Goal: Task Accomplishment & Management: Manage account settings

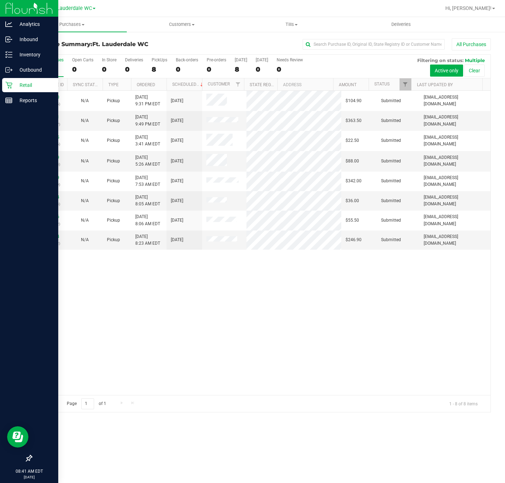
click at [2, 86] on div "Retail" at bounding box center [30, 85] width 56 height 14
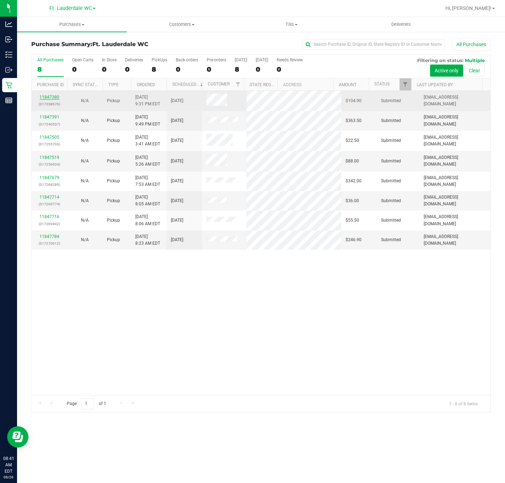
click at [56, 98] on link "11847380" at bounding box center [49, 97] width 20 height 5
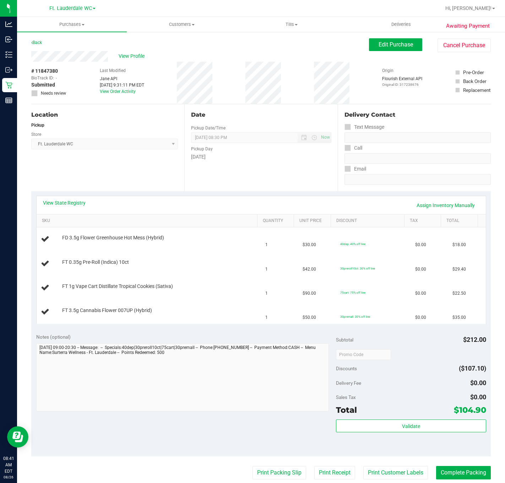
click at [143, 162] on div "Location Pickup Store Ft. Lauderdale WC Select Store [PERSON_NAME][GEOGRAPHIC_D…" at bounding box center [107, 147] width 153 height 87
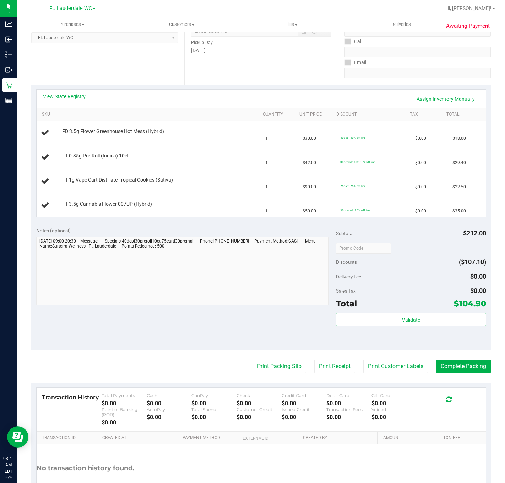
scroll to position [53, 0]
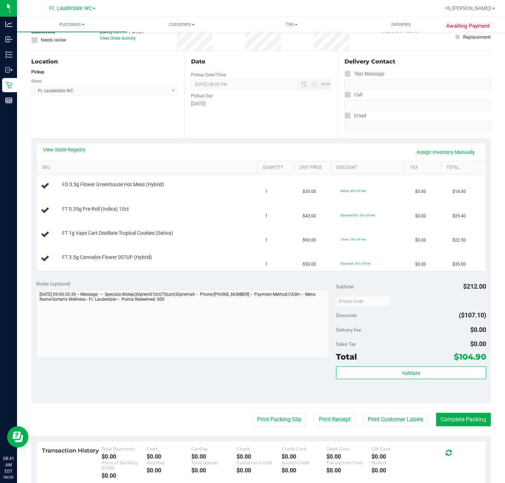
click at [146, 98] on div "Location Pickup Store Ft. Lauderdale WC Select Store [PERSON_NAME][GEOGRAPHIC_D…" at bounding box center [107, 94] width 153 height 87
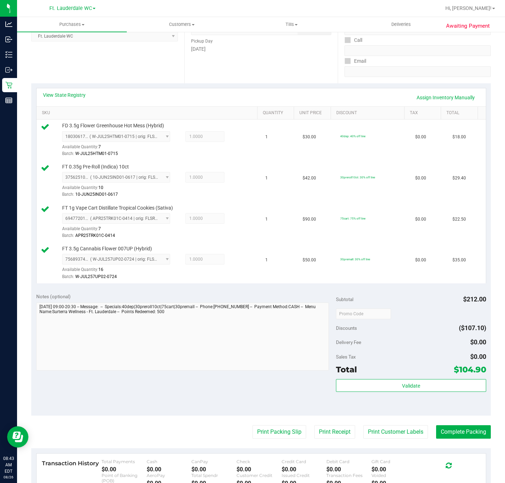
scroll to position [160, 0]
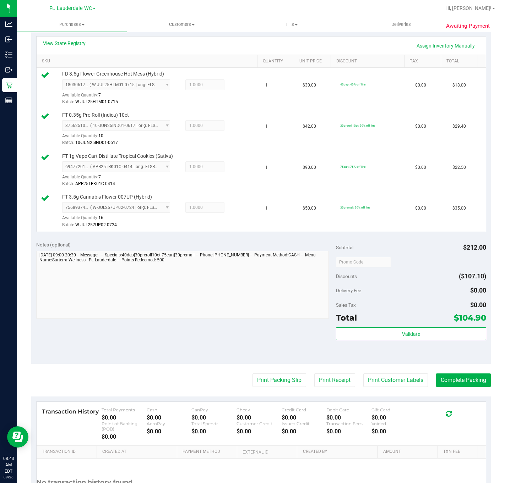
click at [401, 328] on div "Subtotal $212.00 Discounts ($107.10) Delivery Fee $0.00 Sales Tax $0.00 Total $…" at bounding box center [411, 300] width 150 height 118
click at [404, 333] on button "Validate" at bounding box center [411, 334] width 150 height 13
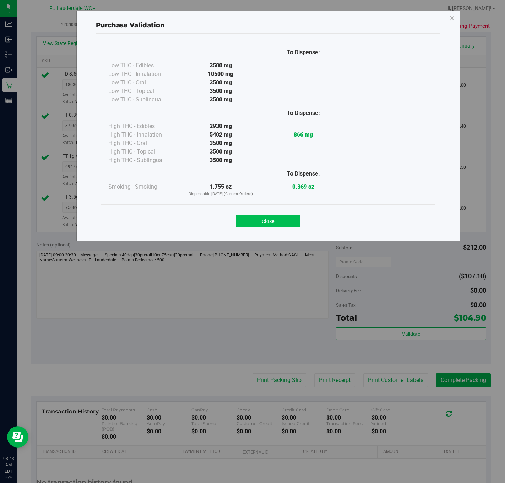
click at [288, 224] on button "Close" at bounding box center [268, 221] width 65 height 13
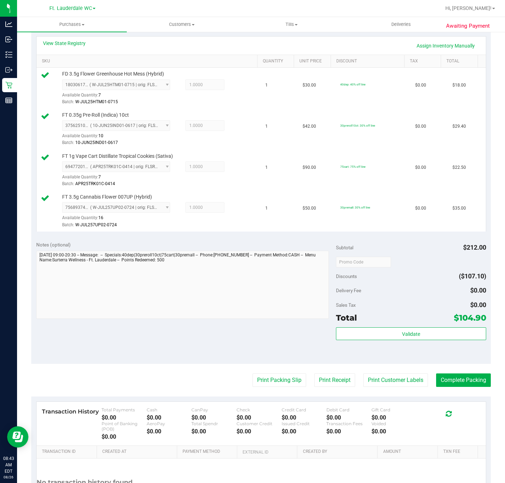
click at [260, 376] on purchase-details "Back Edit Purchase Cancel Purchase View Profile # 11847380 BioTrack ID: - Submi…" at bounding box center [260, 207] width 459 height 656
click at [271, 382] on button "Print Packing Slip" at bounding box center [279, 380] width 54 height 13
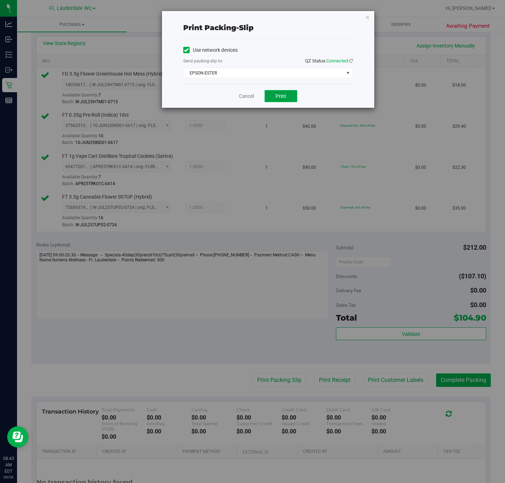
click at [282, 97] on span "Print" at bounding box center [280, 96] width 11 height 6
click at [239, 99] on link "Cancel" at bounding box center [246, 96] width 15 height 7
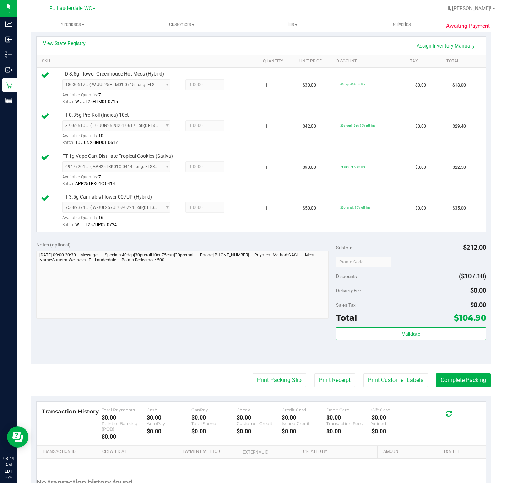
click at [449, 391] on purchase-details "Back Edit Purchase Cancel Purchase View Profile # 11847380 BioTrack ID: - Submi…" at bounding box center [260, 207] width 459 height 656
click at [450, 383] on button "Complete Packing" at bounding box center [463, 380] width 55 height 13
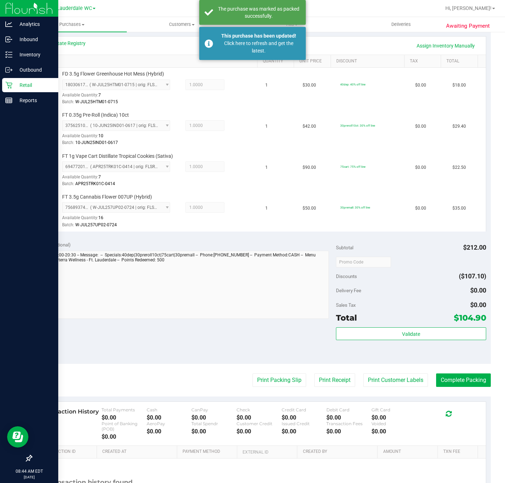
click at [9, 80] on div "Retail" at bounding box center [30, 85] width 56 height 14
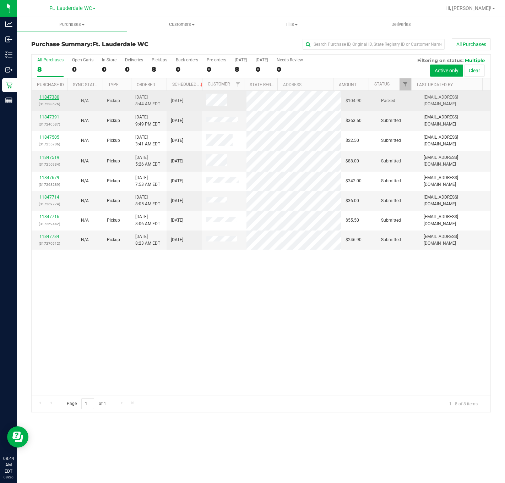
click at [54, 97] on link "11847380" at bounding box center [49, 97] width 20 height 5
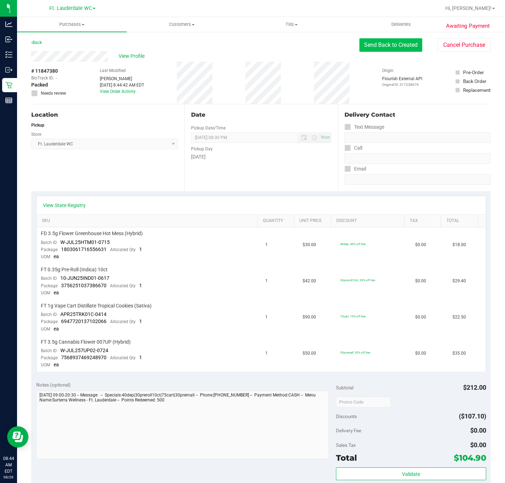
click at [364, 43] on button "Send Back to Created" at bounding box center [390, 44] width 63 height 13
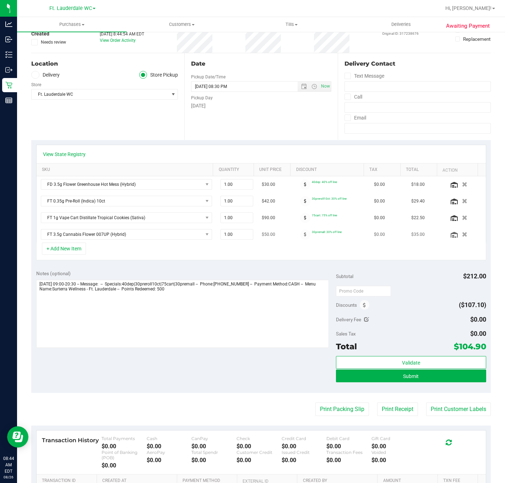
scroll to position [151, 0]
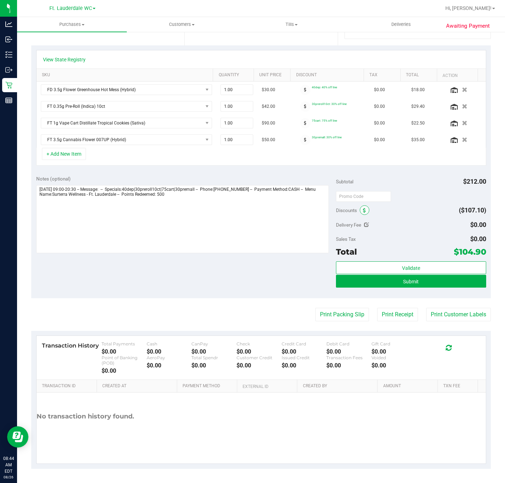
click at [360, 207] on span at bounding box center [365, 211] width 10 height 10
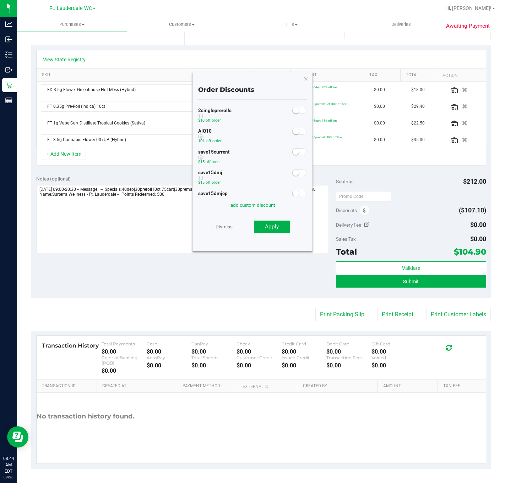
click at [293, 132] on small at bounding box center [296, 131] width 6 height 6
click at [279, 220] on save-button "Apply" at bounding box center [266, 226] width 47 height 13
click at [280, 230] on button "Apply" at bounding box center [272, 227] width 36 height 13
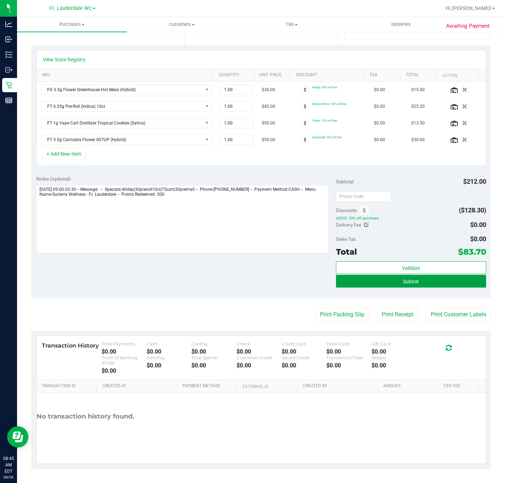
click at [374, 281] on button "Submit" at bounding box center [411, 281] width 150 height 13
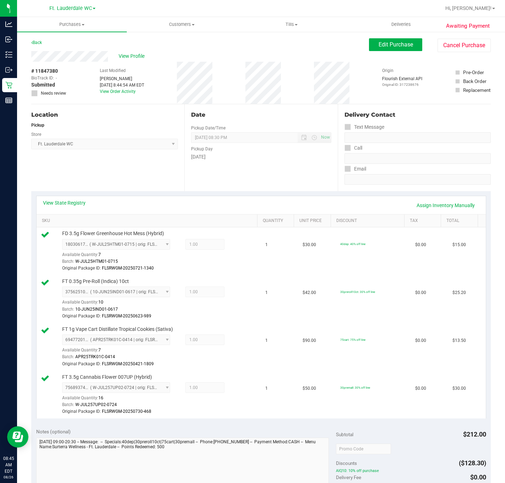
scroll to position [257, 0]
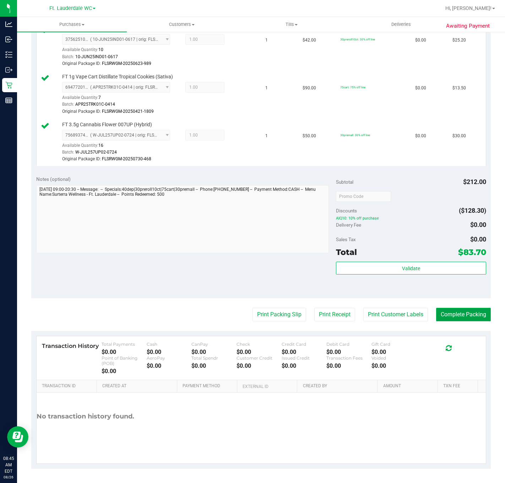
click at [464, 311] on button "Complete Packing" at bounding box center [463, 314] width 55 height 13
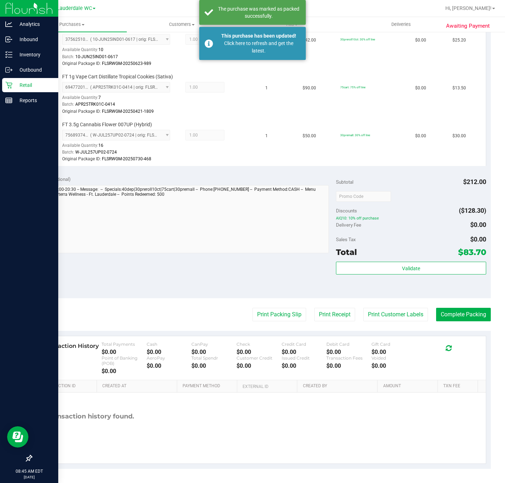
click at [14, 82] on p "Retail" at bounding box center [33, 85] width 43 height 9
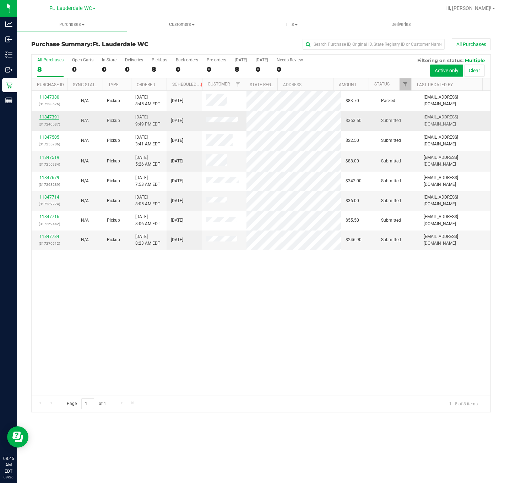
click at [55, 115] on link "11847391" at bounding box center [49, 117] width 20 height 5
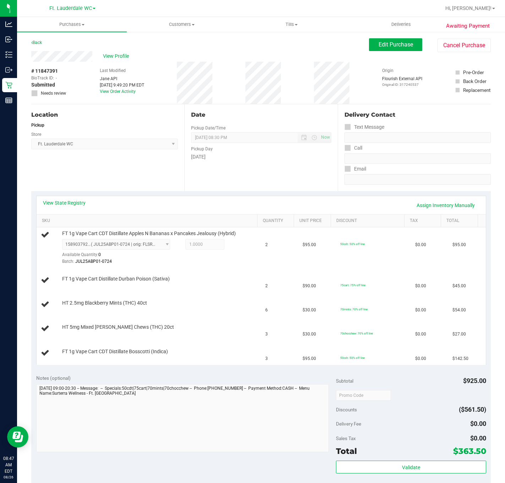
click at [105, 198] on div "View State Registry Assign Inventory Manually" at bounding box center [261, 205] width 449 height 18
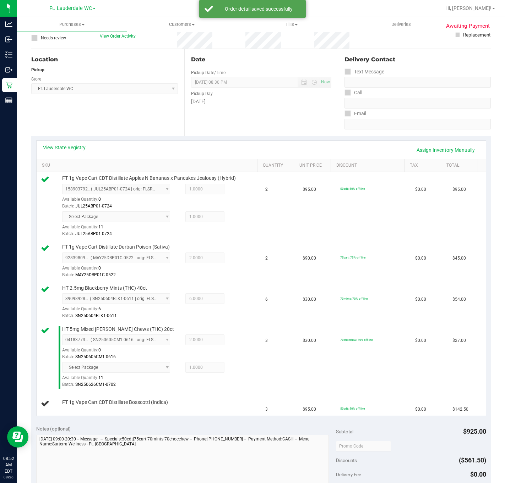
scroll to position [56, 0]
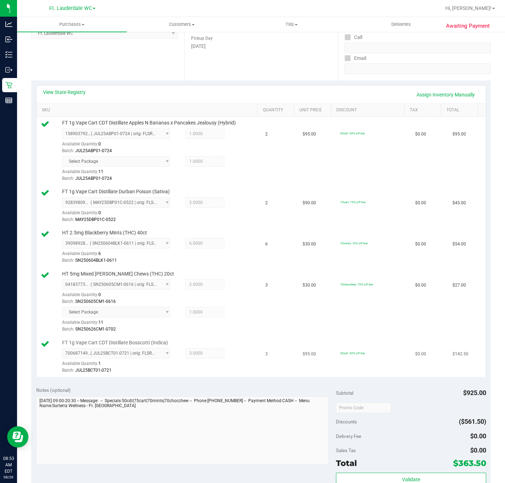
drag, startPoint x: 324, startPoint y: 233, endPoint x: 341, endPoint y: 310, distance: 78.5
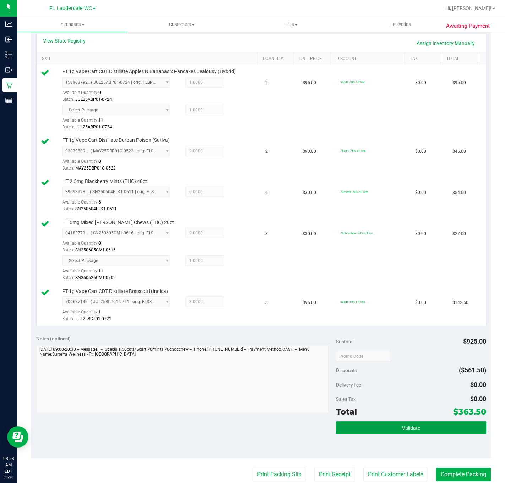
click at [388, 433] on button "Validate" at bounding box center [411, 428] width 150 height 13
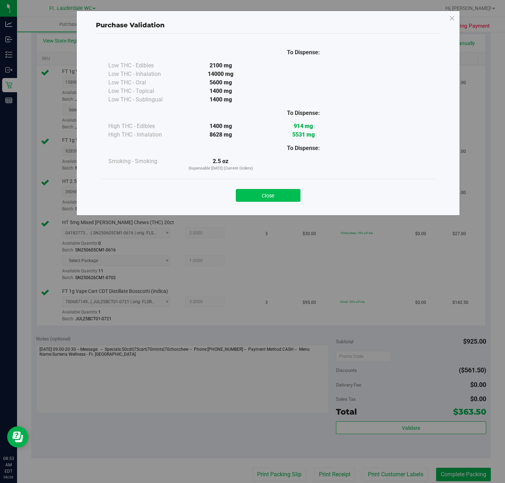
click at [266, 195] on button "Close" at bounding box center [268, 195] width 65 height 13
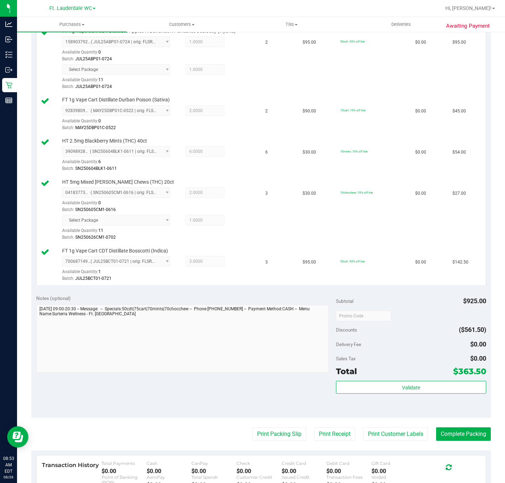
scroll to position [269, 0]
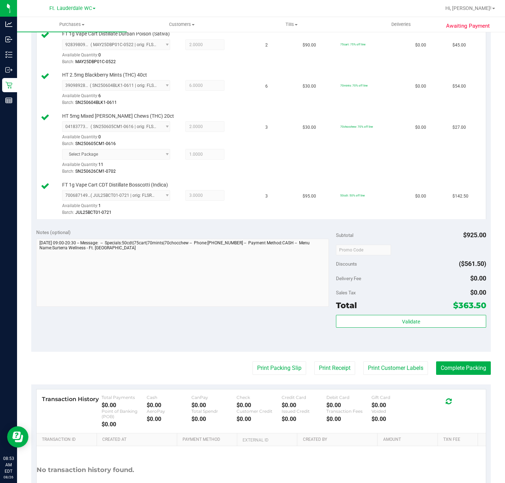
click at [256, 382] on purchase-details "Back Edit Purchase Cancel Purchase View Profile # 11847391 BioTrack ID: - Submi…" at bounding box center [260, 146] width 459 height 753
click at [259, 368] on button "Print Packing Slip" at bounding box center [279, 368] width 54 height 13
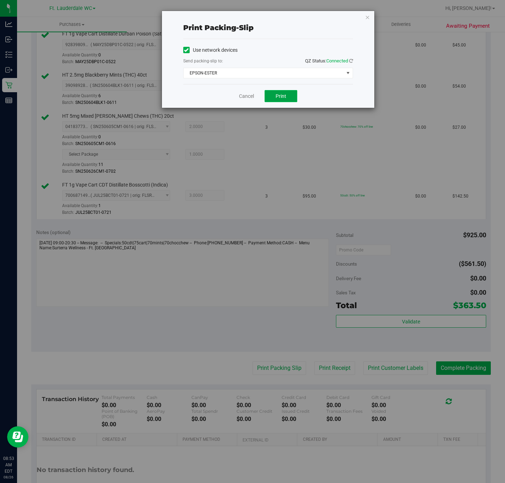
click at [284, 95] on span "Print" at bounding box center [280, 96] width 11 height 6
click at [247, 98] on link "Cancel" at bounding box center [246, 96] width 15 height 7
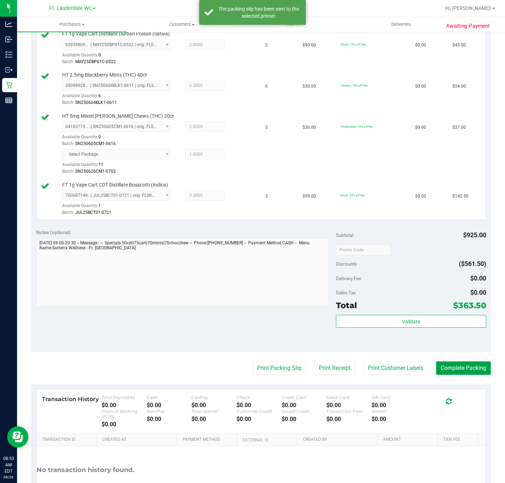
click at [446, 372] on button "Complete Packing" at bounding box center [463, 368] width 55 height 13
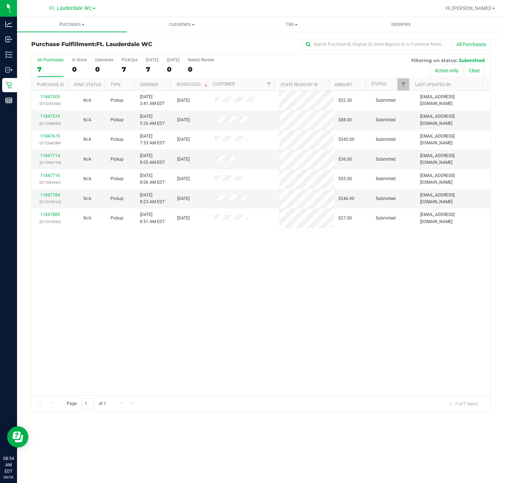
click at [290, 273] on div "11847505 (317255706) N/A Pickup [DATE] 3:41 AM EDT 8/26/2025 $22.50 Submitted […" at bounding box center [261, 243] width 459 height 305
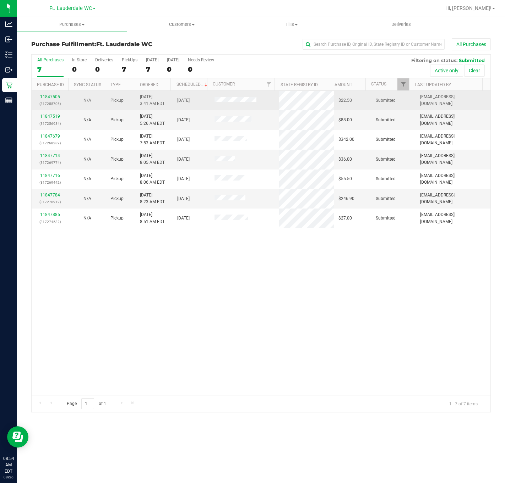
click at [53, 99] on link "11847505" at bounding box center [50, 96] width 20 height 5
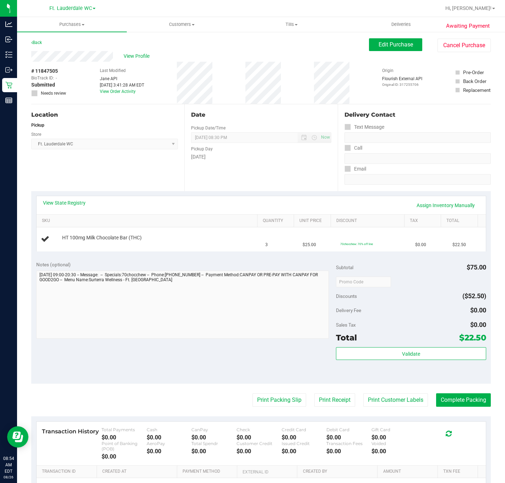
click at [210, 350] on div "Notes (optional) Subtotal $75.00 Discounts ($52.50) Delivery Fee $0.00 Sales Ta…" at bounding box center [260, 320] width 459 height 128
drag, startPoint x: 190, startPoint y: 202, endPoint x: 192, endPoint y: 192, distance: 10.8
click at [192, 192] on div "View State Registry Assign Inventory Manually SKU Quantity Unit Price Discount …" at bounding box center [260, 223] width 459 height 65
click at [192, 186] on div "Date Pickup Date/Time [DATE] Now [DATE] 08:30 PM Now Pickup Day [DATE]" at bounding box center [260, 147] width 153 height 87
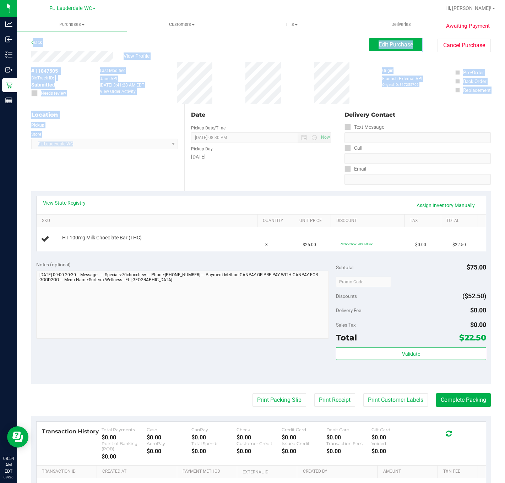
drag, startPoint x: 109, startPoint y: 177, endPoint x: 92, endPoint y: 47, distance: 131.0
click at [92, 47] on purchase-details "Back Edit Purchase Cancel Purchase View Profile # 11847505 BioTrack ID: - Submi…" at bounding box center [260, 296] width 459 height 517
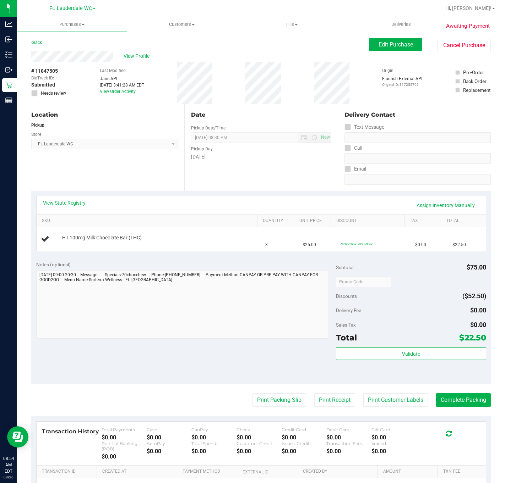
click at [92, 45] on div "Back Edit Purchase Cancel Purchase" at bounding box center [260, 44] width 459 height 13
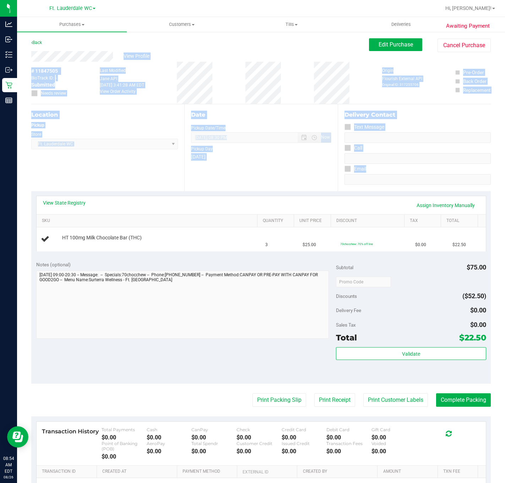
click at [469, 179] on div "Awaiting Payment Back Edit Purchase Cancel Purchase View Profile # 11847505 Bio…" at bounding box center [261, 300] width 488 height 538
click at [284, 165] on div "Date Pickup Date/Time [DATE] Now [DATE] 08:30 PM Now Pickup Day [DATE]" at bounding box center [260, 147] width 153 height 87
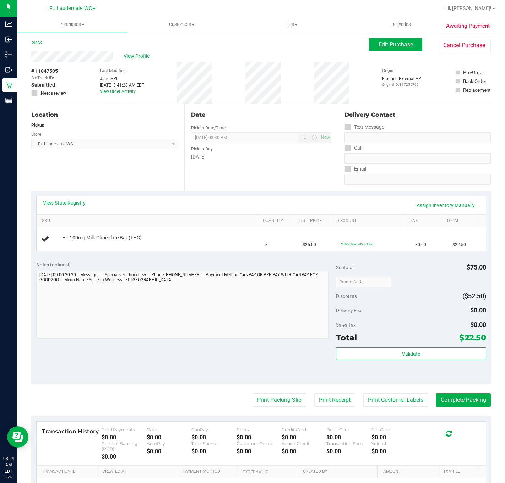
click at [266, 165] on div "Date Pickup Date/Time [DATE] Now [DATE] 08:30 PM Now Pickup Day [DATE]" at bounding box center [260, 147] width 153 height 87
click at [230, 91] on div "# 11847505 BioTrack ID: - Submitted Needs review Last Modified [PERSON_NAME] AP…" at bounding box center [260, 83] width 459 height 42
click at [234, 94] on div "# 11847505 BioTrack ID: - Submitted Needs review Last Modified [PERSON_NAME] AP…" at bounding box center [260, 83] width 459 height 42
click at [219, 101] on div "# 11847505 BioTrack ID: - Submitted Needs review Last Modified [PERSON_NAME] AP…" at bounding box center [260, 83] width 459 height 42
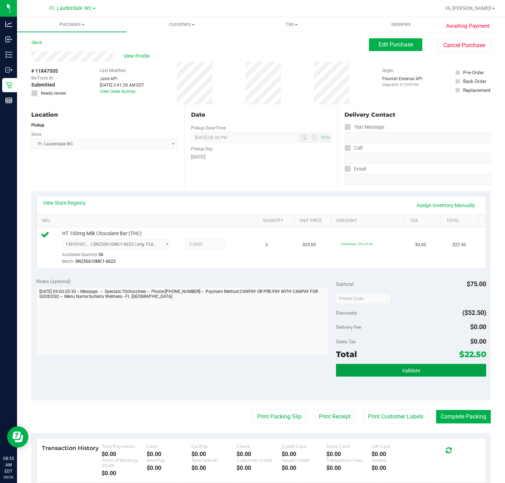
click at [417, 366] on button "Validate" at bounding box center [411, 370] width 150 height 13
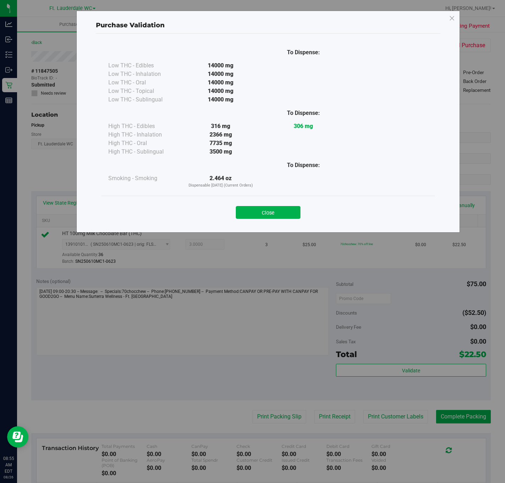
click at [292, 219] on button "Close" at bounding box center [268, 212] width 65 height 13
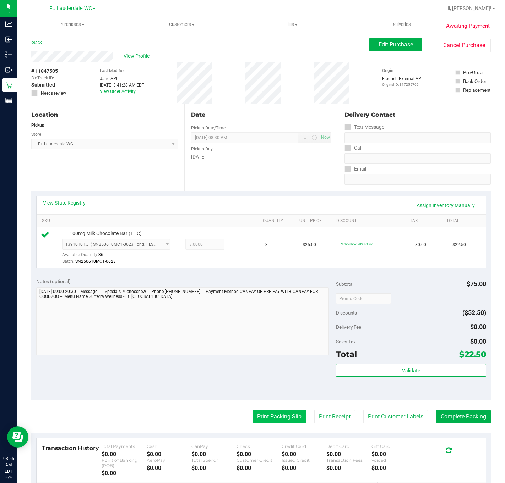
click at [264, 417] on button "Print Packing Slip" at bounding box center [279, 416] width 54 height 13
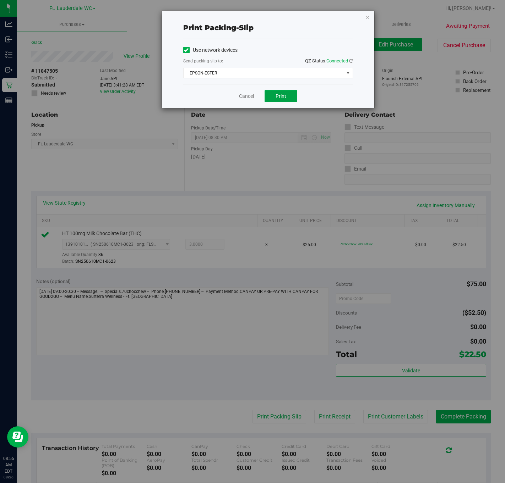
click at [282, 93] on button "Print" at bounding box center [280, 96] width 33 height 12
click at [240, 94] on link "Cancel" at bounding box center [246, 96] width 15 height 7
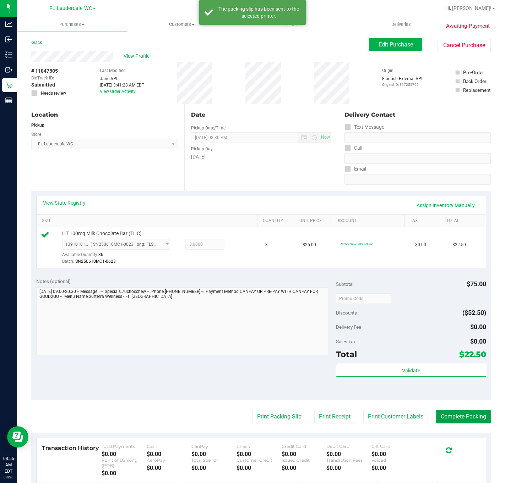
click at [446, 420] on button "Complete Packing" at bounding box center [463, 416] width 55 height 13
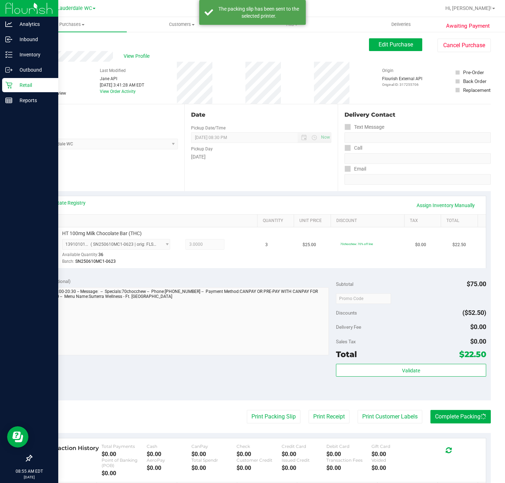
click at [7, 83] on icon at bounding box center [8, 85] width 7 height 7
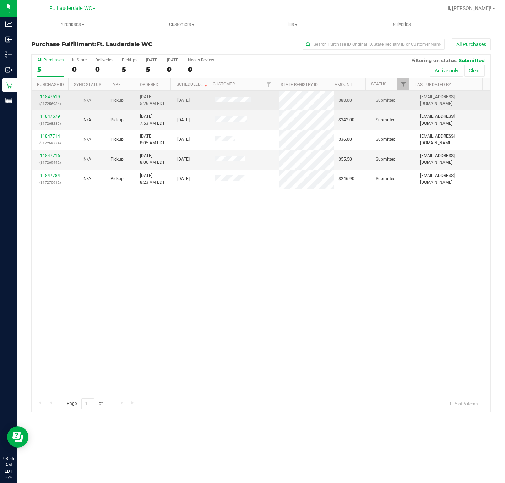
click at [67, 101] on td "11847519 (317256934)" at bounding box center [50, 101] width 37 height 20
click at [57, 99] on link "11847519" at bounding box center [50, 96] width 20 height 5
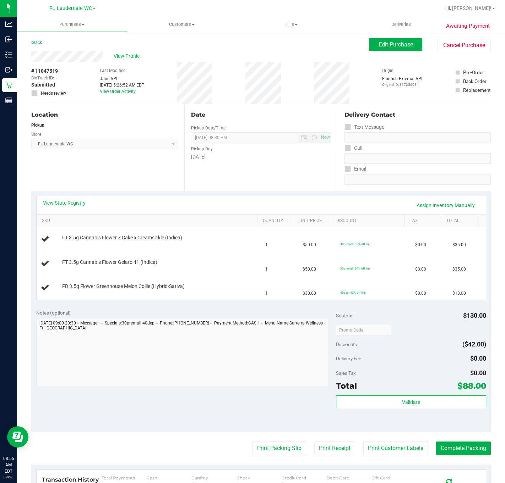
click at [102, 168] on div "Location Pickup Store Ft. Lauderdale WC Select Store [PERSON_NAME][GEOGRAPHIC_D…" at bounding box center [107, 147] width 153 height 87
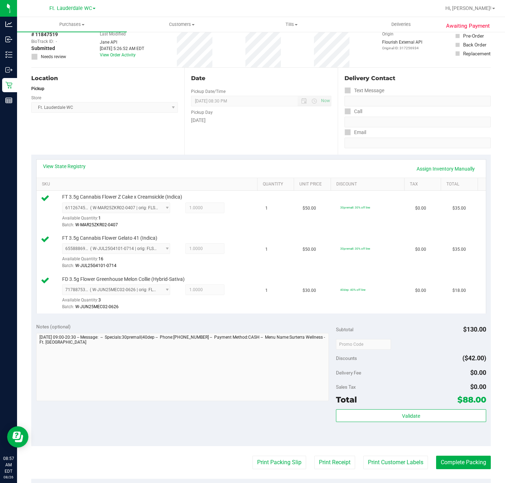
scroll to position [53, 0]
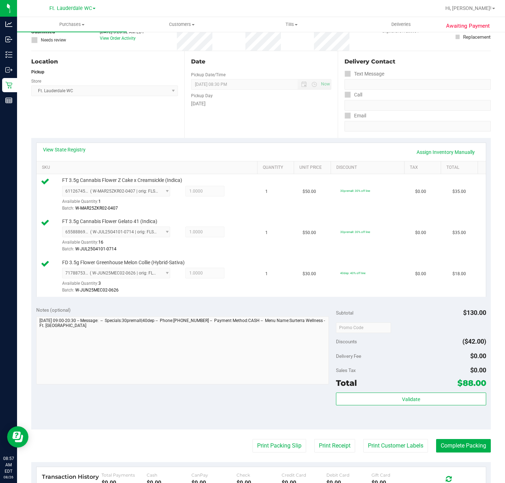
click at [390, 394] on div "Subtotal $130.00 Discounts ($42.00) Delivery Fee $0.00 Sales Tax $0.00 Total $8…" at bounding box center [411, 366] width 150 height 118
click at [388, 399] on button "Validate" at bounding box center [411, 399] width 150 height 13
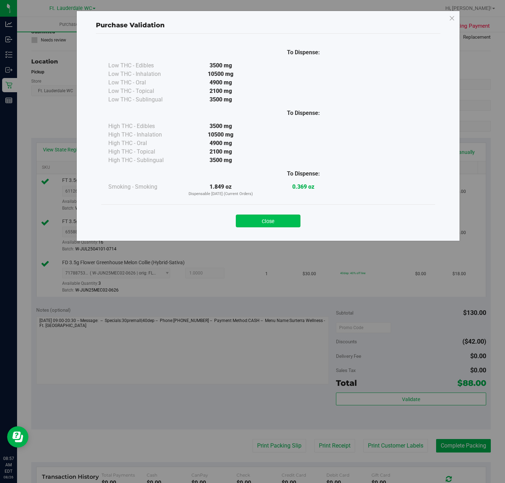
click at [261, 215] on button "Close" at bounding box center [268, 221] width 65 height 13
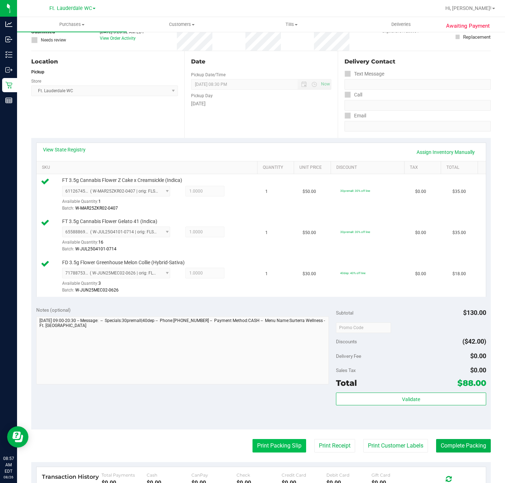
click at [263, 449] on button "Print Packing Slip" at bounding box center [279, 445] width 54 height 13
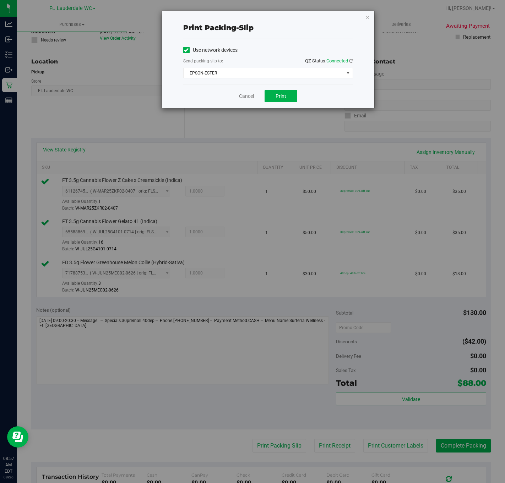
click at [298, 92] on div "Cancel Print" at bounding box center [268, 96] width 170 height 24
click at [291, 98] on button "Print" at bounding box center [280, 96] width 33 height 12
click at [249, 96] on link "Cancel" at bounding box center [246, 96] width 15 height 7
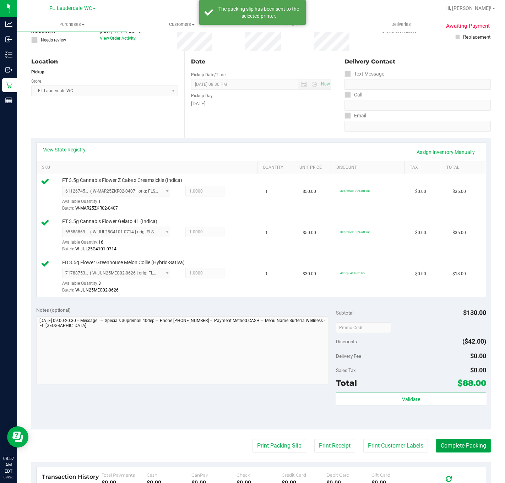
click at [469, 446] on button "Complete Packing" at bounding box center [463, 445] width 55 height 13
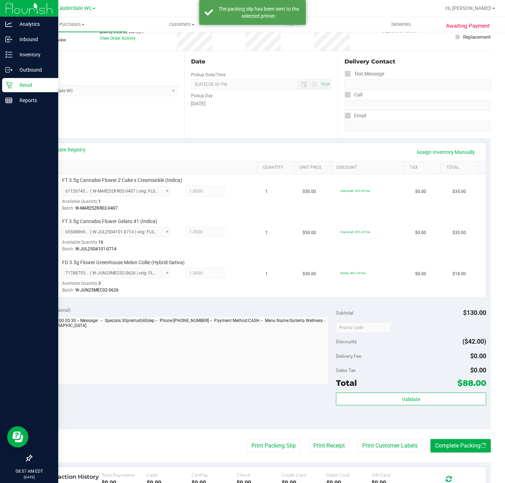
click at [14, 87] on p "Retail" at bounding box center [33, 85] width 43 height 9
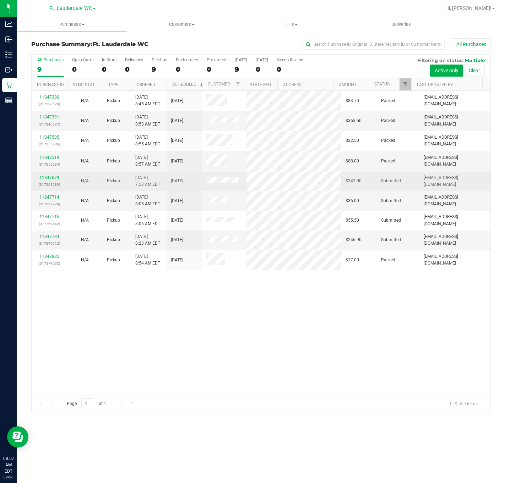
click at [55, 180] on link "11847679" at bounding box center [49, 177] width 20 height 5
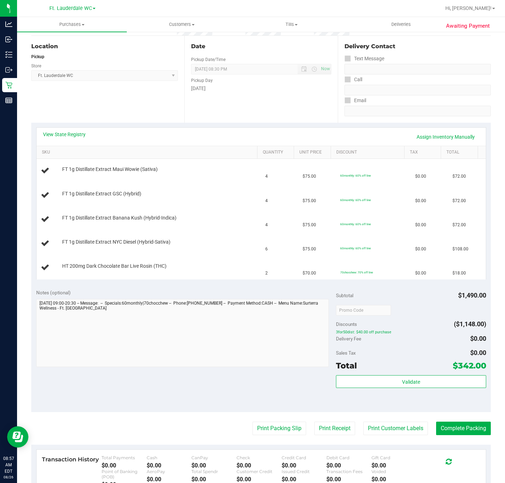
scroll to position [69, 0]
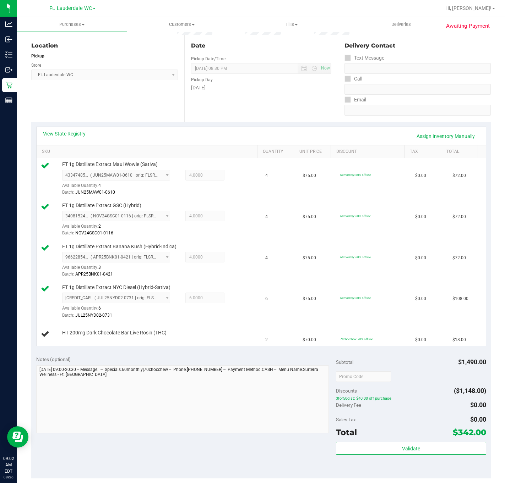
click at [217, 113] on div "Date Pickup Date/Time [DATE] Now [DATE] 08:30 PM Now Pickup Day [DATE]" at bounding box center [260, 78] width 153 height 87
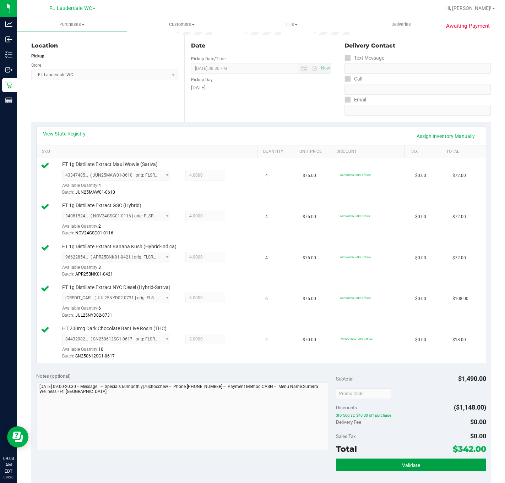
click at [356, 472] on button "Validate" at bounding box center [411, 465] width 150 height 13
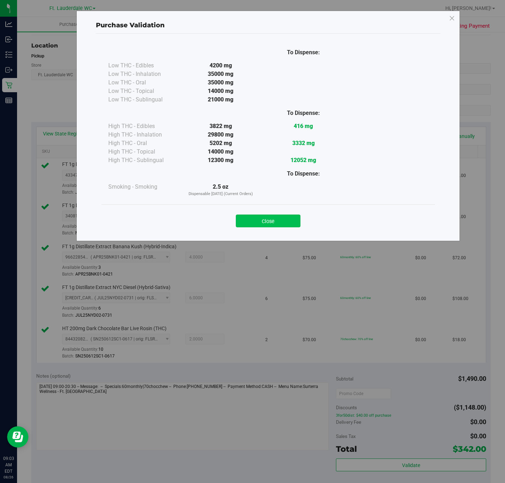
click at [270, 218] on button "Close" at bounding box center [268, 221] width 65 height 13
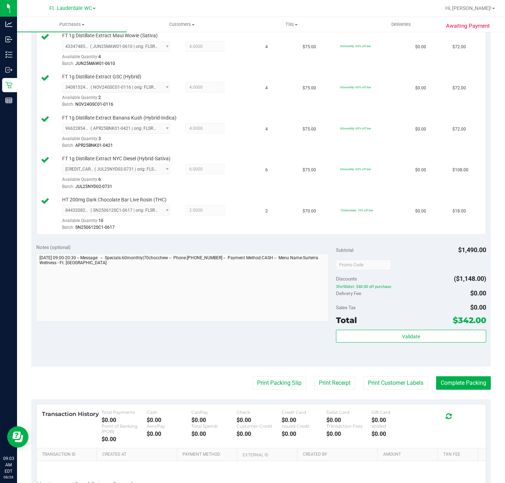
scroll to position [197, 0]
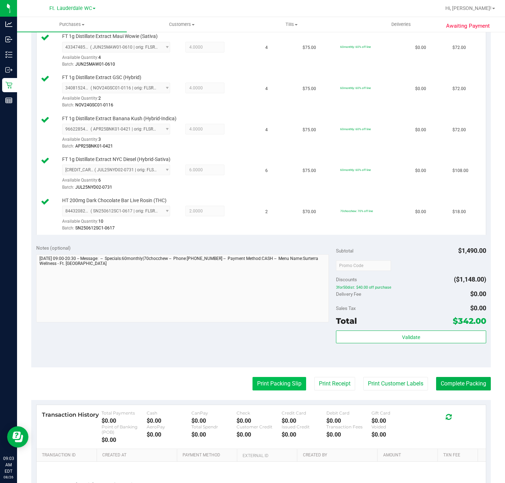
click at [263, 387] on button "Print Packing Slip" at bounding box center [279, 383] width 54 height 13
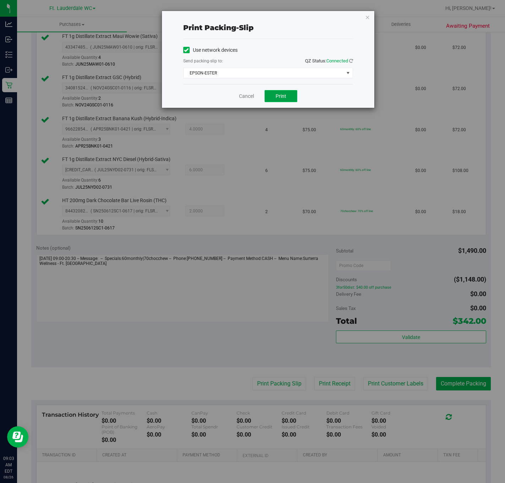
click at [286, 91] on button "Print" at bounding box center [280, 96] width 33 height 12
click at [243, 98] on link "Cancel" at bounding box center [246, 96] width 15 height 7
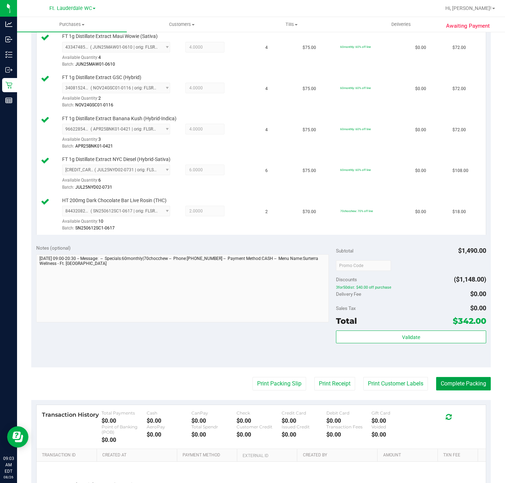
click at [466, 383] on button "Complete Packing" at bounding box center [463, 383] width 55 height 13
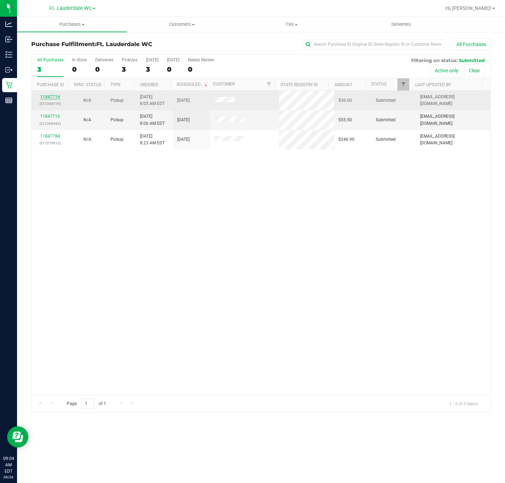
click at [47, 96] on link "11847714" at bounding box center [50, 96] width 20 height 5
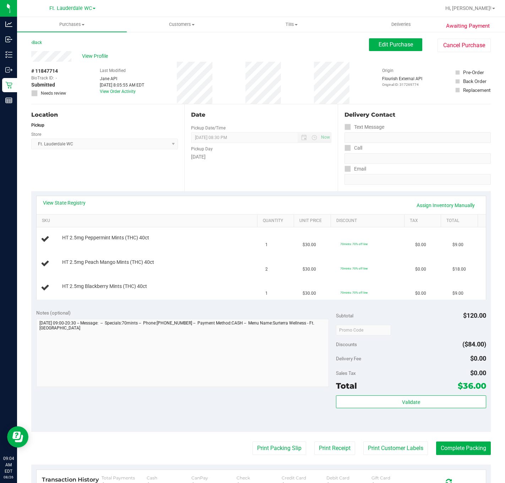
click at [164, 166] on div "Location Pickup Store Ft. Lauderdale WC Select Store [PERSON_NAME][GEOGRAPHIC_D…" at bounding box center [107, 147] width 153 height 87
click at [165, 167] on div "Location Pickup Store Ft. Lauderdale WC Select Store [PERSON_NAME][GEOGRAPHIC_D…" at bounding box center [107, 147] width 153 height 87
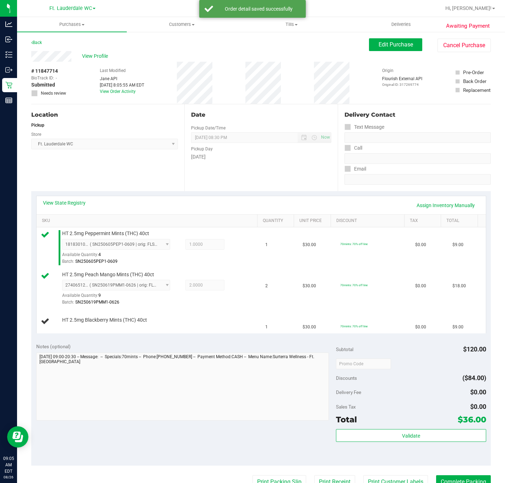
click at [49, 156] on div "Location Pickup Store Ft. Lauderdale WC Select Store [PERSON_NAME][GEOGRAPHIC_D…" at bounding box center [107, 147] width 153 height 87
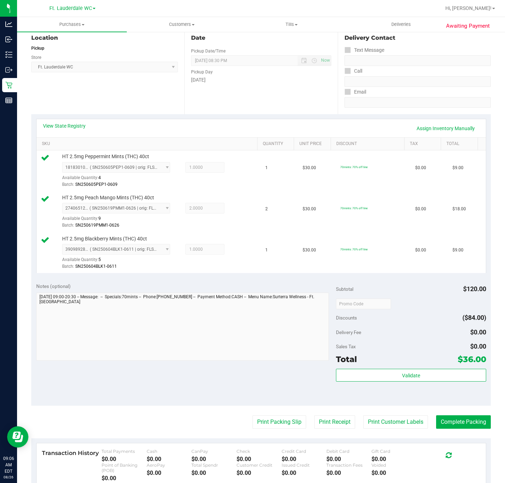
scroll to position [160, 0]
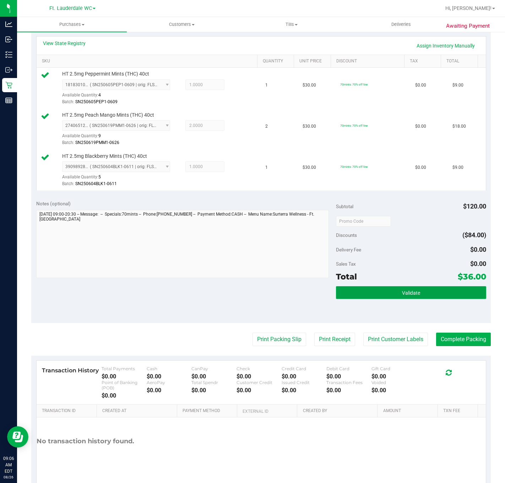
click at [394, 299] on button "Validate" at bounding box center [411, 292] width 150 height 13
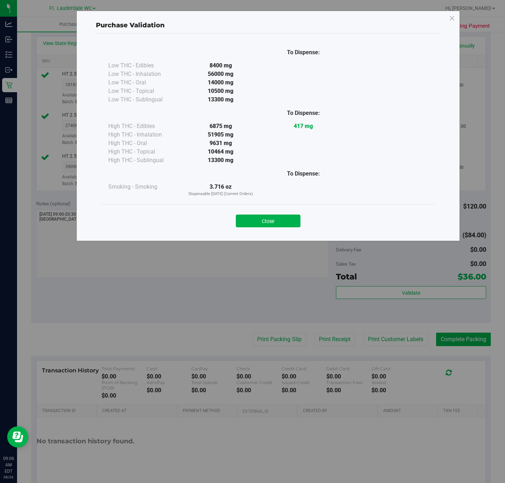
click at [256, 207] on div "Close" at bounding box center [268, 218] width 334 height 29
click at [259, 215] on div "Close" at bounding box center [267, 219] width 323 height 18
click at [266, 229] on div "Close" at bounding box center [268, 218] width 334 height 29
click at [267, 219] on button "Close" at bounding box center [268, 221] width 65 height 13
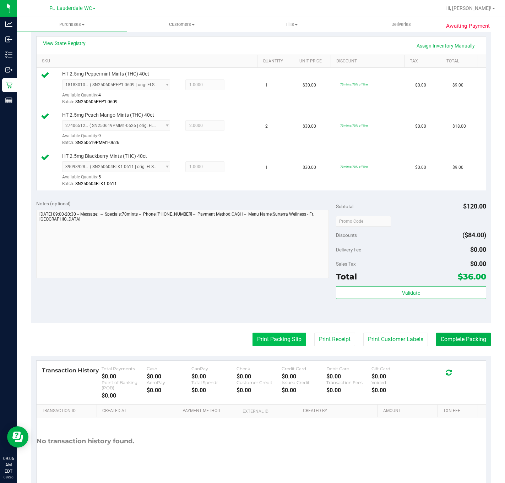
click at [256, 346] on button "Print Packing Slip" at bounding box center [279, 339] width 54 height 13
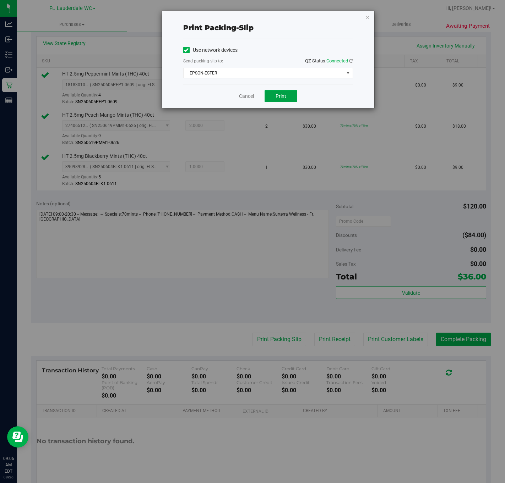
click at [289, 99] on button "Print" at bounding box center [280, 96] width 33 height 12
click at [245, 93] on link "Cancel" at bounding box center [246, 96] width 15 height 7
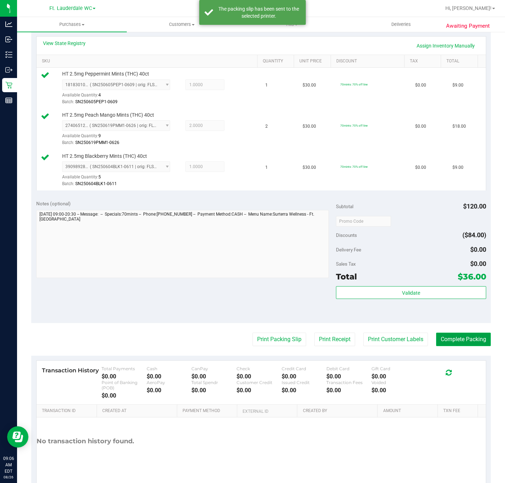
click at [467, 346] on button "Complete Packing" at bounding box center [463, 339] width 55 height 13
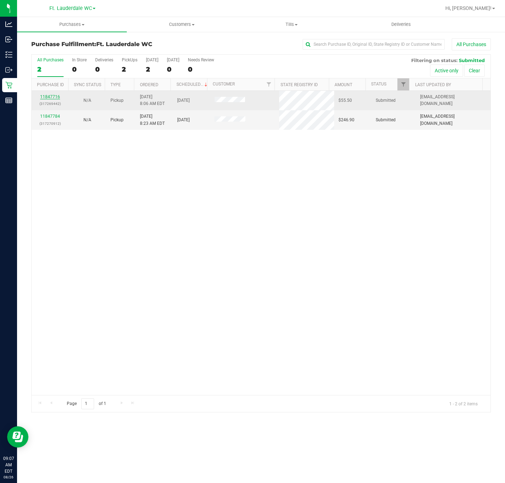
click at [57, 98] on link "11847716" at bounding box center [50, 96] width 20 height 5
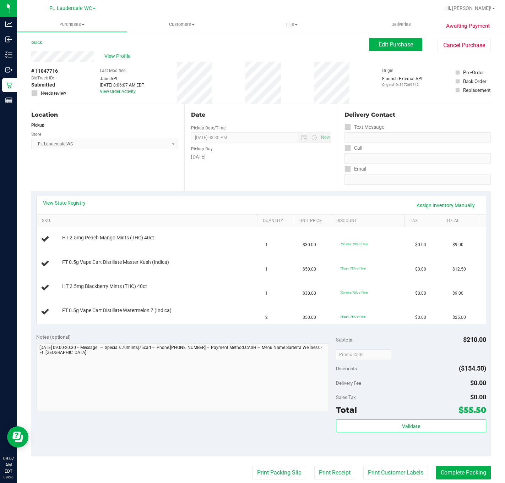
click at [89, 176] on div "Location Pickup Store Ft. Lauderdale WC Select Store [PERSON_NAME][GEOGRAPHIC_D…" at bounding box center [107, 147] width 153 height 87
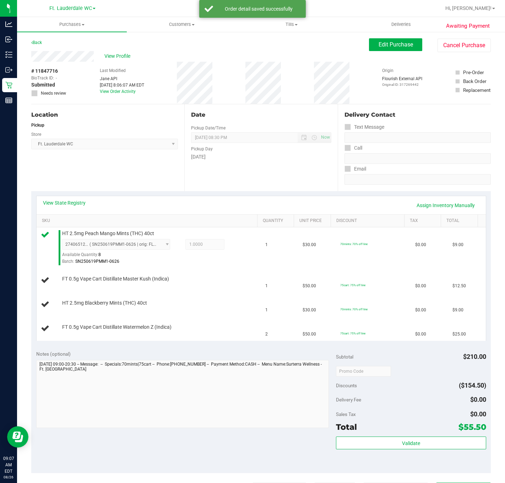
click at [77, 152] on div "Location Pickup Store Ft. Lauderdale WC Select Store [PERSON_NAME][GEOGRAPHIC_D…" at bounding box center [107, 147] width 153 height 87
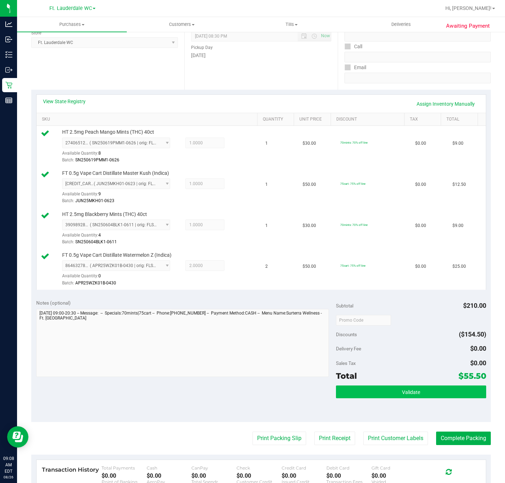
scroll to position [106, 0]
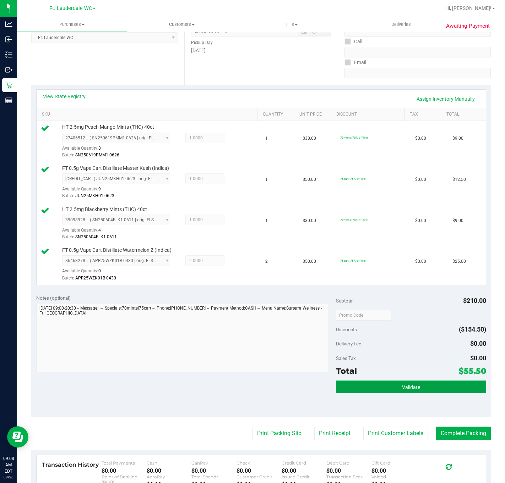
click at [370, 387] on button "Validate" at bounding box center [411, 387] width 150 height 13
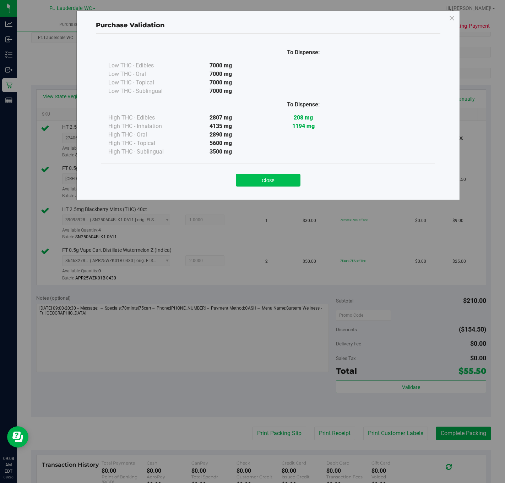
click at [294, 184] on button "Close" at bounding box center [268, 180] width 65 height 13
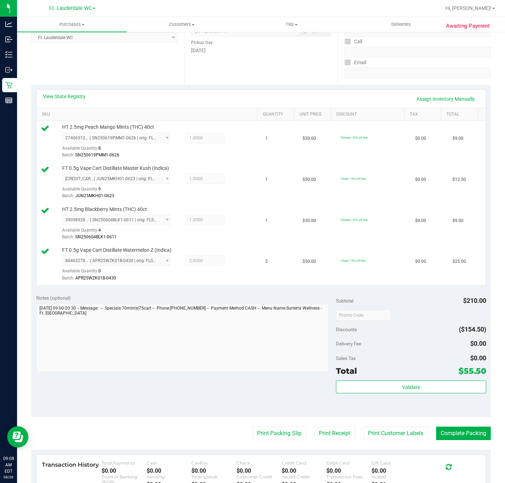
click at [271, 428] on purchase-details "Back Edit Purchase Cancel Purchase View Profile # 11847716 BioTrack ID: - Submi…" at bounding box center [260, 260] width 459 height 656
click at [274, 440] on button "Print Packing Slip" at bounding box center [279, 433] width 54 height 13
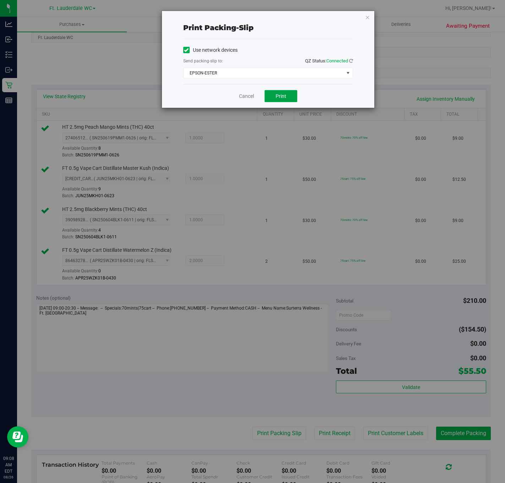
click at [292, 100] on button "Print" at bounding box center [280, 96] width 33 height 12
click at [240, 102] on div "Cancel Print" at bounding box center [268, 96] width 170 height 24
click at [241, 93] on link "Cancel" at bounding box center [246, 96] width 15 height 7
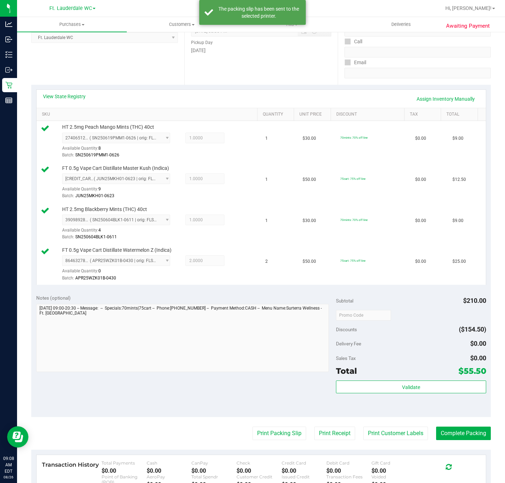
click at [452, 446] on purchase-details "Back Edit Purchase Cancel Purchase View Profile # 11847716 BioTrack ID: - Submi…" at bounding box center [260, 260] width 459 height 656
click at [449, 437] on button "Complete Packing" at bounding box center [463, 433] width 55 height 13
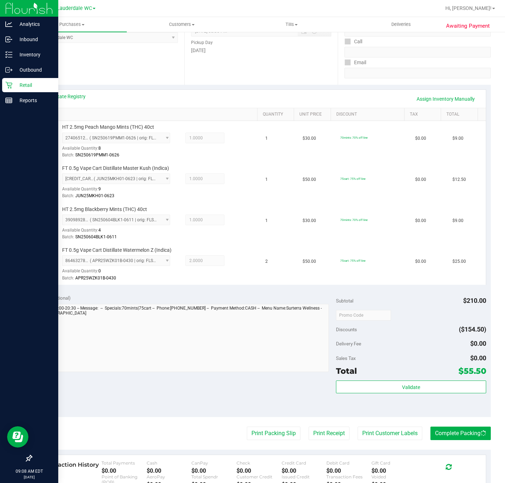
click at [4, 89] on div "Retail" at bounding box center [30, 85] width 56 height 14
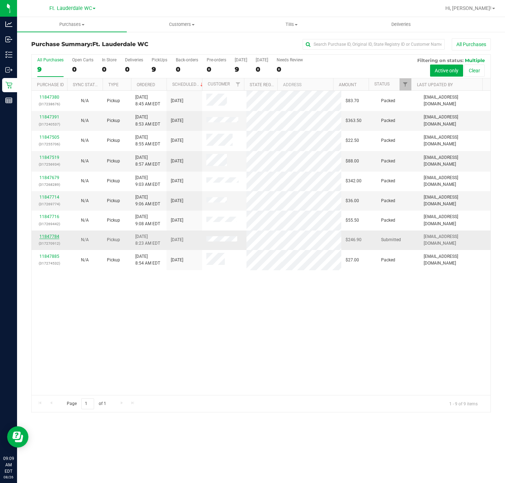
click at [46, 239] on link "11847784" at bounding box center [49, 236] width 20 height 5
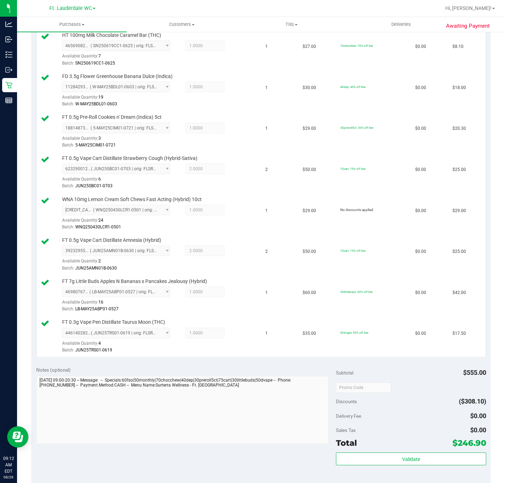
scroll to position [373, 0]
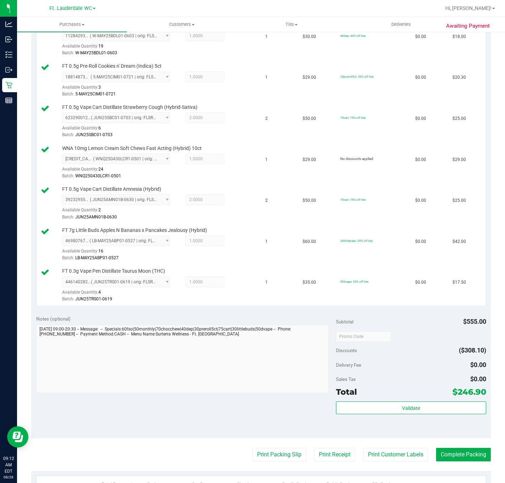
click at [410, 399] on div "Total $246.90" at bounding box center [411, 392] width 150 height 13
click at [410, 406] on div "Subtotal $555.00 Discounts ($308.10) Delivery Fee $0.00 Sales Tax $0.00 Total $…" at bounding box center [411, 375] width 150 height 118
click at [417, 412] on button "Validate" at bounding box center [411, 408] width 150 height 13
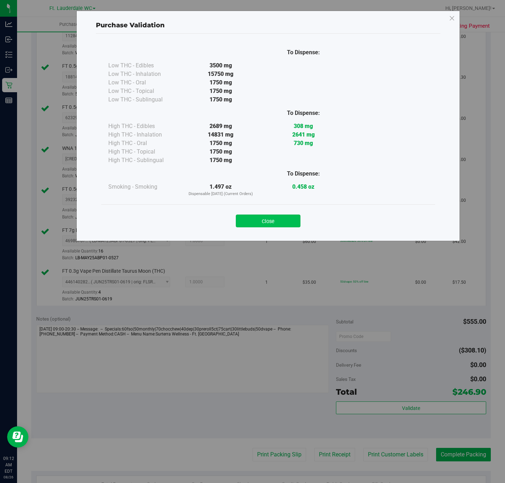
click at [293, 218] on button "Close" at bounding box center [268, 221] width 65 height 13
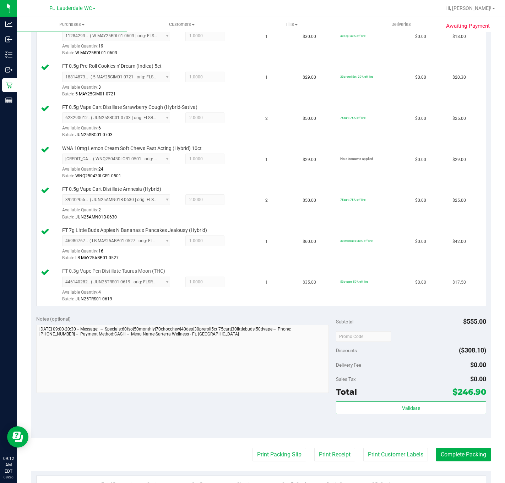
scroll to position [520, 0]
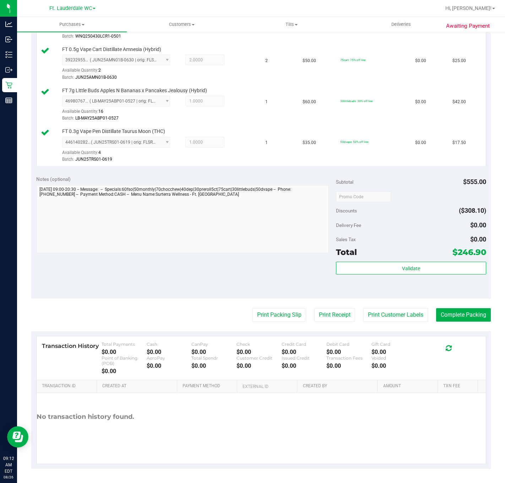
click at [276, 310] on button "Print Packing Slip" at bounding box center [279, 314] width 54 height 13
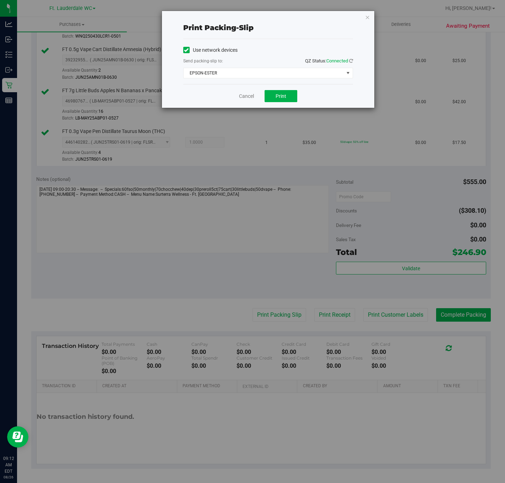
click at [284, 107] on div "Cancel Print" at bounding box center [268, 96] width 170 height 24
click at [284, 106] on div "Cancel Print" at bounding box center [268, 96] width 170 height 24
click at [284, 103] on div "Cancel Print" at bounding box center [268, 96] width 170 height 24
click at [284, 100] on button "Print" at bounding box center [280, 96] width 33 height 12
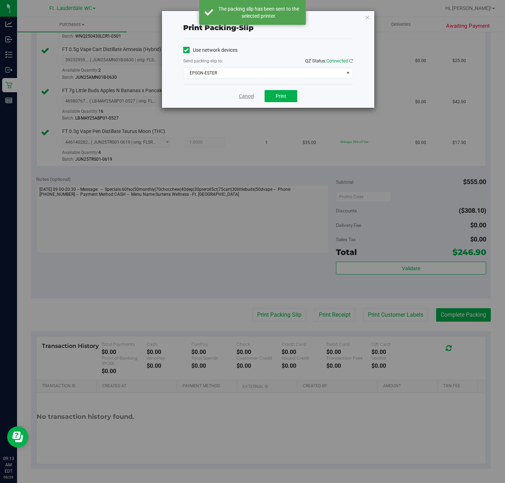
click at [245, 98] on link "Cancel" at bounding box center [246, 96] width 15 height 7
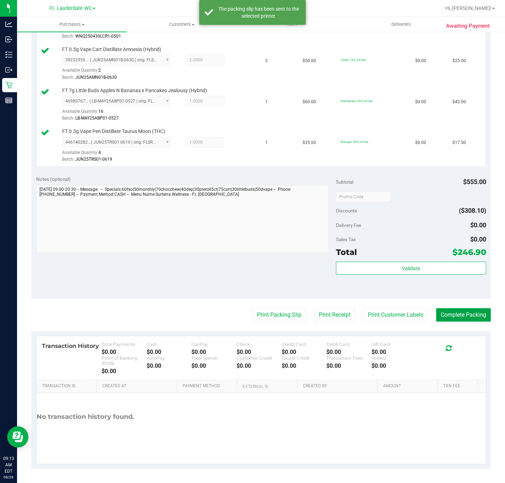
click at [457, 312] on button "Complete Packing" at bounding box center [463, 314] width 55 height 13
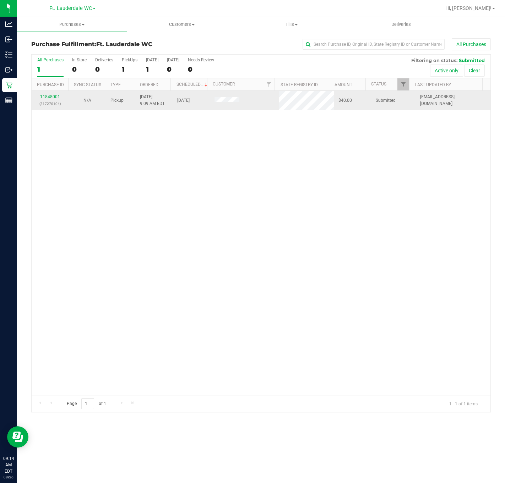
click at [56, 101] on p "(317270104)" at bounding box center [50, 103] width 29 height 7
click at [54, 96] on link "11848001" at bounding box center [50, 96] width 20 height 5
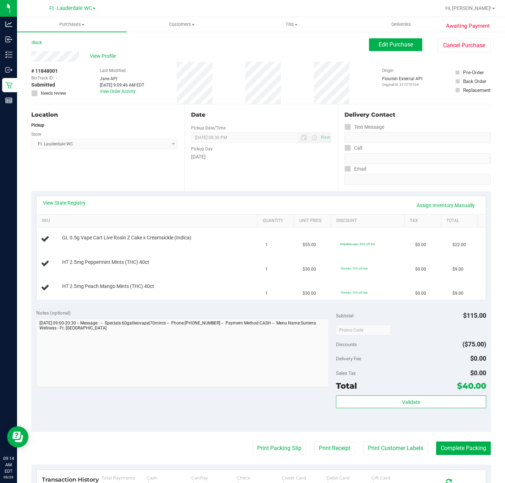
click at [248, 167] on div "Date Pickup Date/Time [DATE] Now [DATE] 08:30 PM Now Pickup Day [DATE]" at bounding box center [260, 147] width 153 height 87
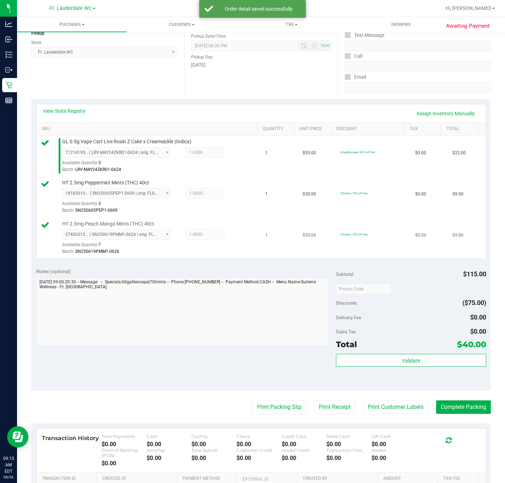
scroll to position [188, 0]
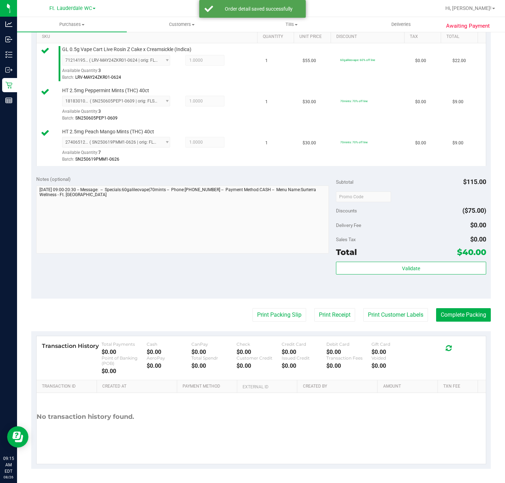
click at [373, 251] on div "Total $40.00" at bounding box center [411, 252] width 150 height 13
click at [373, 271] on button "Validate" at bounding box center [411, 268] width 150 height 13
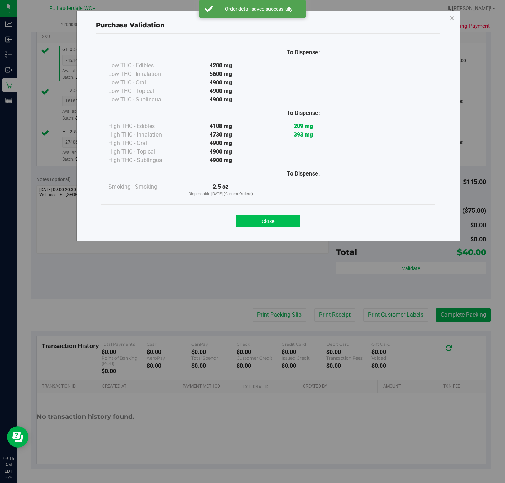
click at [250, 220] on button "Close" at bounding box center [268, 221] width 65 height 13
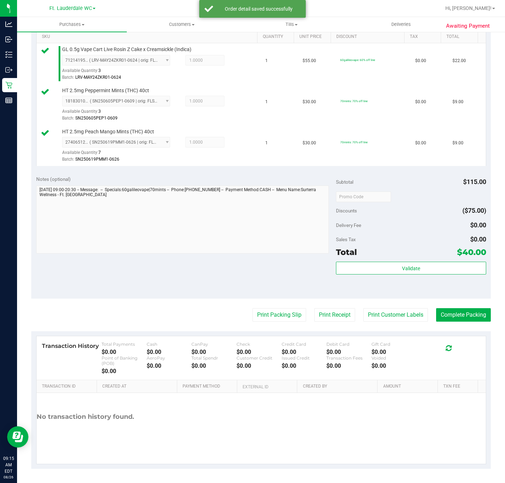
click at [261, 305] on purchase-details "Back Edit Purchase Cancel Purchase View Profile # 11848001 BioTrack ID: - Submi…" at bounding box center [260, 161] width 459 height 615
click at [263, 309] on button "Print Packing Slip" at bounding box center [279, 314] width 54 height 13
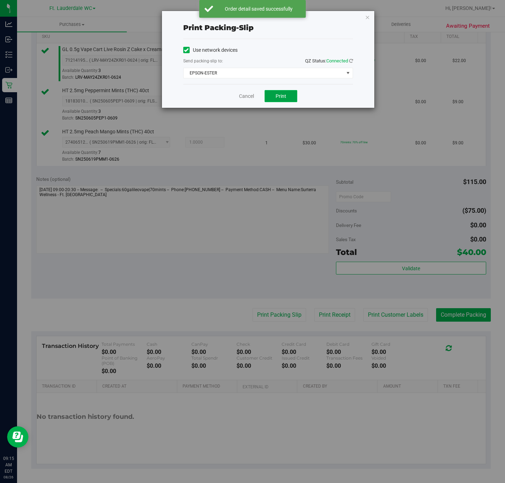
click at [277, 94] on span "Print" at bounding box center [280, 96] width 11 height 6
click at [248, 95] on link "Cancel" at bounding box center [246, 96] width 15 height 7
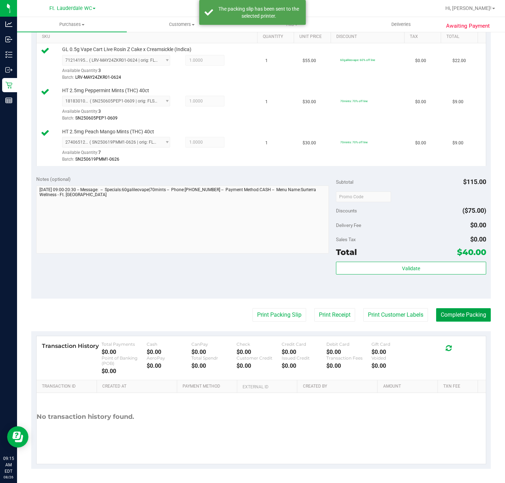
click at [450, 321] on button "Complete Packing" at bounding box center [463, 314] width 55 height 13
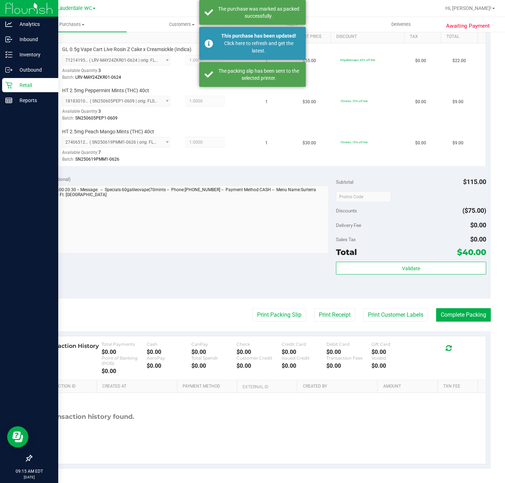
click at [11, 88] on icon at bounding box center [8, 85] width 7 height 7
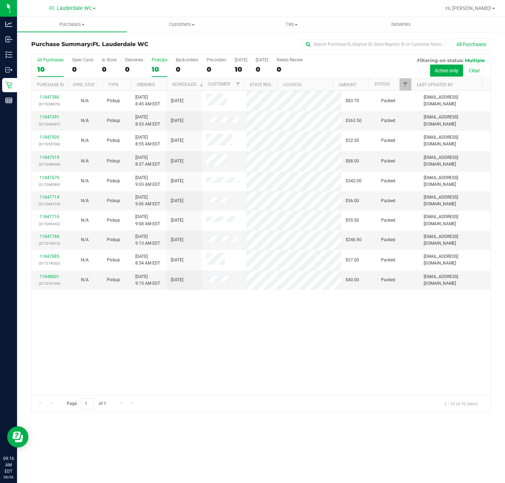
click at [166, 66] on div "10" at bounding box center [160, 69] width 16 height 8
click at [0, 0] on input "PickUps 10" at bounding box center [0, 0] width 0 height 0
click at [200, 310] on div "11847380 (317238676) N/A Pickup [DATE] 8:45 AM EDT 8/26/2025 $83.70 Packed [EMA…" at bounding box center [261, 243] width 459 height 305
click at [161, 76] on label "PickUps 10" at bounding box center [160, 68] width 16 height 20
click at [0, 0] on input "PickUps 10" at bounding box center [0, 0] width 0 height 0
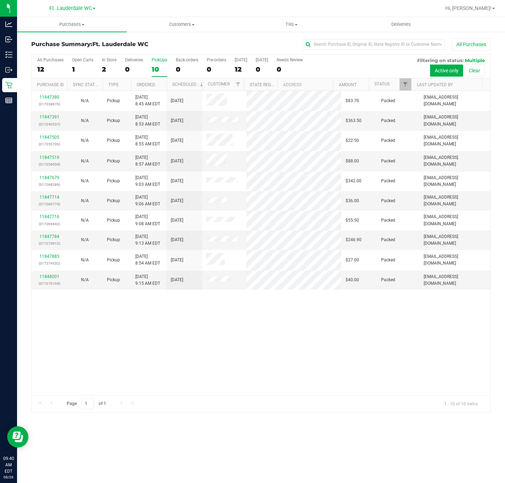
click at [256, 405] on div "Page 1 of 1 1 - 10 of 10 items" at bounding box center [261, 403] width 459 height 17
drag, startPoint x: 255, startPoint y: 361, endPoint x: 259, endPoint y: 363, distance: 4.4
click at [259, 363] on div "11847380 (317238676) N/A Pickup [DATE] 8:45 AM EDT 8/26/2025 $83.70 Packed [EMA…" at bounding box center [261, 243] width 459 height 305
click at [258, 365] on div "11847380 (317238676) N/A Pickup [DATE] 8:45 AM EDT 8/26/2025 $83.70 Packed [EMA…" at bounding box center [261, 243] width 459 height 305
click at [120, 343] on div "11847380 (317238676) N/A Pickup [DATE] 8:45 AM EDT 8/26/2025 $83.70 Packed [EMA…" at bounding box center [261, 243] width 459 height 305
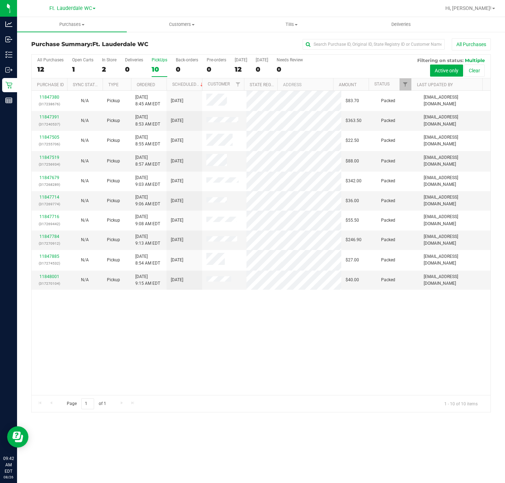
click at [123, 358] on div "11847380 (317238676) N/A Pickup [DATE] 8:45 AM EDT 8/26/2025 $83.70 Packed [EMA…" at bounding box center [261, 243] width 459 height 305
click at [237, 375] on div "11847380 (317238676) N/A Pickup [DATE] 8:45 AM EDT 8/26/2025 $83.70 Packed [EMA…" at bounding box center [261, 243] width 459 height 305
click at [162, 77] on label "PickUps 10" at bounding box center [160, 68] width 16 height 20
click at [0, 0] on input "PickUps 10" at bounding box center [0, 0] width 0 height 0
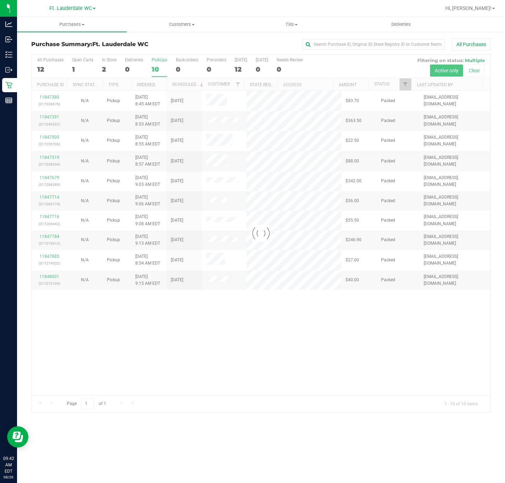
click at [233, 312] on div at bounding box center [261, 234] width 459 height 358
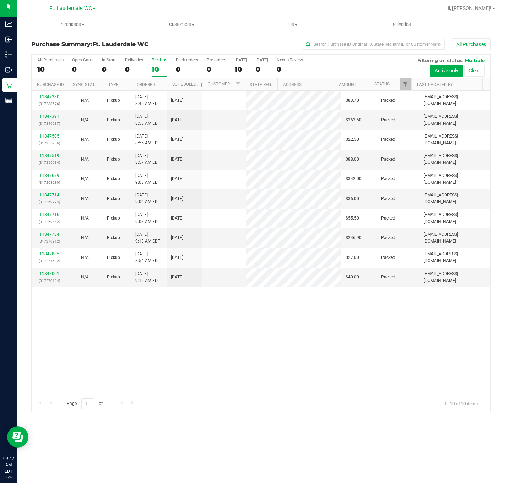
click at [156, 73] on div "10" at bounding box center [160, 69] width 16 height 8
click at [0, 0] on input "PickUps 10" at bounding box center [0, 0] width 0 height 0
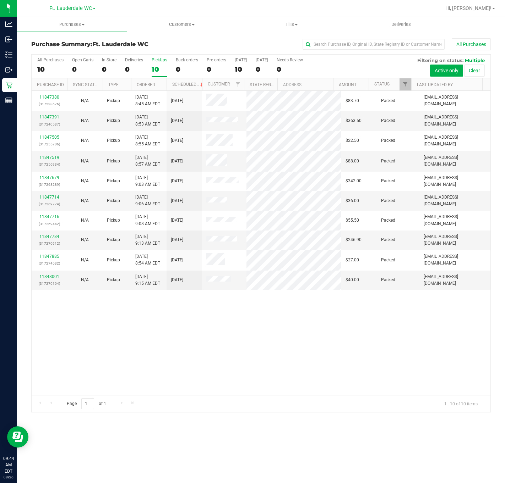
click at [386, 337] on div "11847380 (317238676) N/A Pickup [DATE] 8:45 AM EDT 8/26/2025 $83.70 Packed [EMA…" at bounding box center [261, 243] width 459 height 305
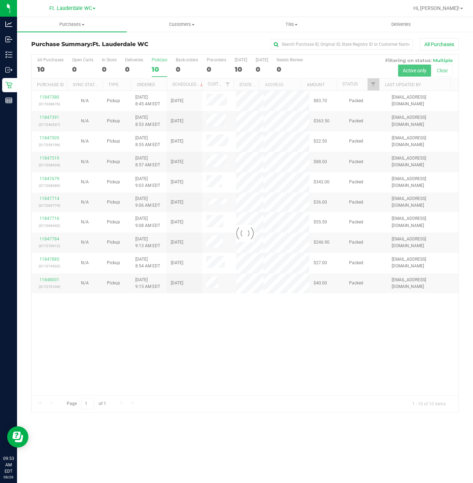
click at [192, 348] on div at bounding box center [245, 234] width 427 height 358
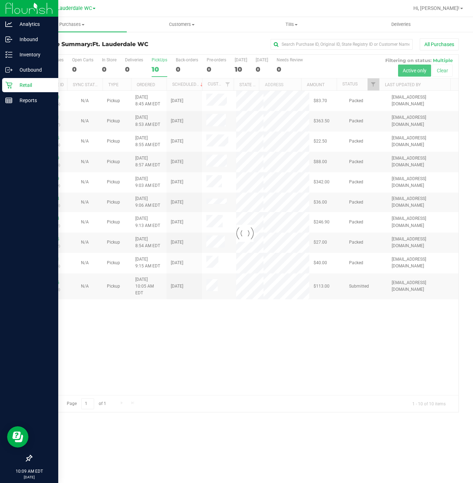
click at [27, 85] on p "Retail" at bounding box center [33, 85] width 43 height 9
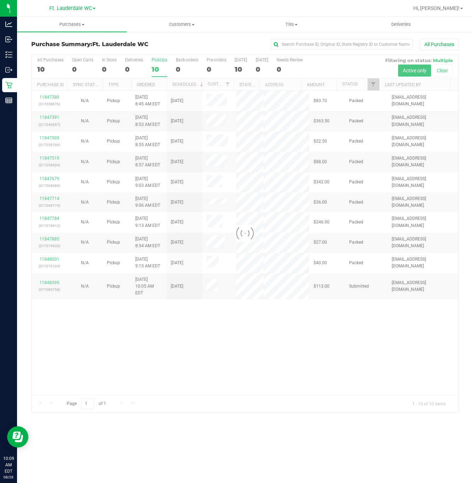
click at [306, 361] on div at bounding box center [245, 234] width 427 height 358
click at [61, 291] on div at bounding box center [245, 234] width 427 height 358
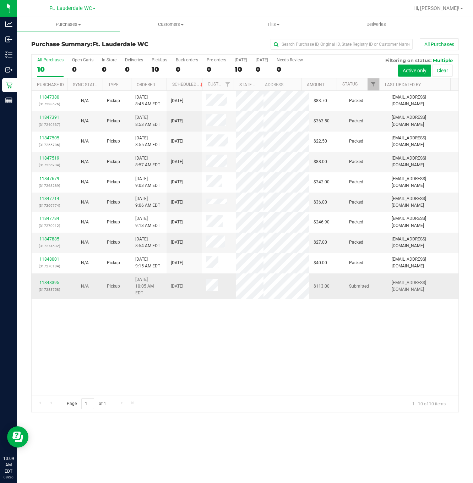
click at [54, 285] on link "11848395" at bounding box center [49, 282] width 20 height 5
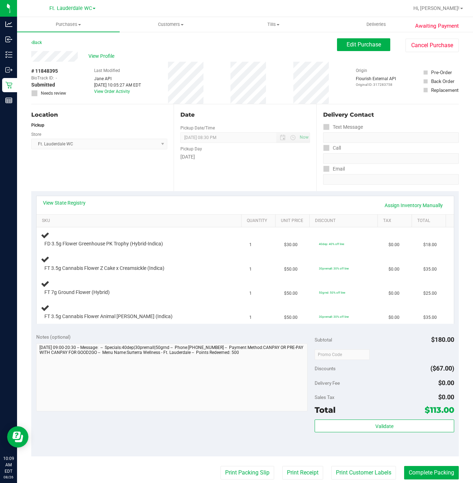
click at [148, 159] on div "Location Pickup Store Ft. Lauderdale WC Select Store [PERSON_NAME][GEOGRAPHIC_D…" at bounding box center [102, 147] width 142 height 87
click at [148, 157] on div "Location Pickup Store Ft. Lauderdale WC Select Store [PERSON_NAME][GEOGRAPHIC_D…" at bounding box center [102, 147] width 142 height 87
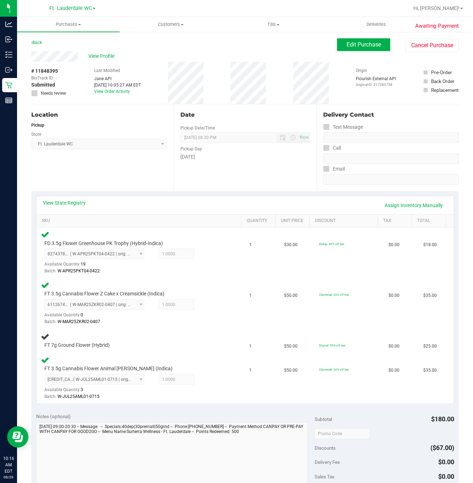
click at [97, 170] on div "Location Pickup Store Ft. Lauderdale WC Select Store [PERSON_NAME][GEOGRAPHIC_D…" at bounding box center [102, 147] width 142 height 87
click at [103, 175] on div "Location Pickup Store Ft. Lauderdale WC Select Store [PERSON_NAME][GEOGRAPHIC_D…" at bounding box center [102, 147] width 142 height 87
click at [97, 184] on div "Location Pickup Store Ft. Lauderdale WC Select Store [PERSON_NAME][GEOGRAPHIC_D…" at bounding box center [102, 147] width 142 height 87
click at [81, 204] on link "View State Registry" at bounding box center [64, 203] width 43 height 7
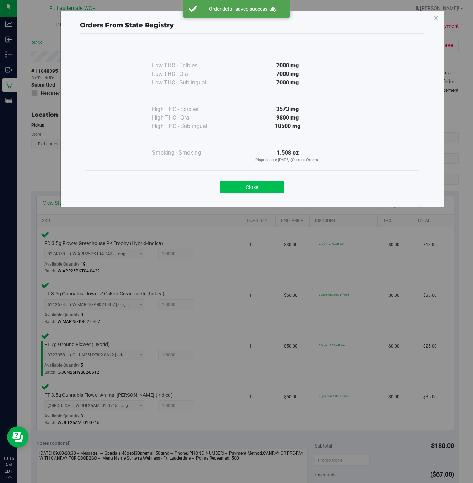
click at [268, 182] on button "Close" at bounding box center [252, 187] width 65 height 13
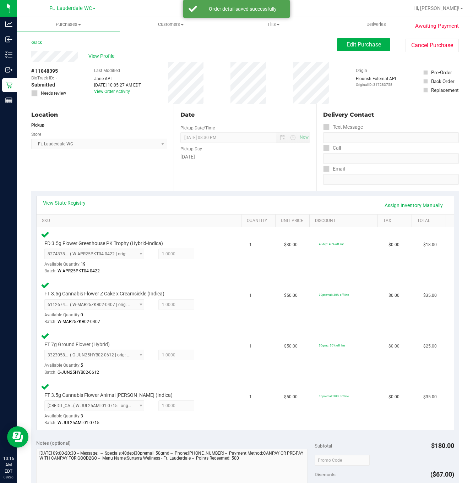
scroll to position [213, 0]
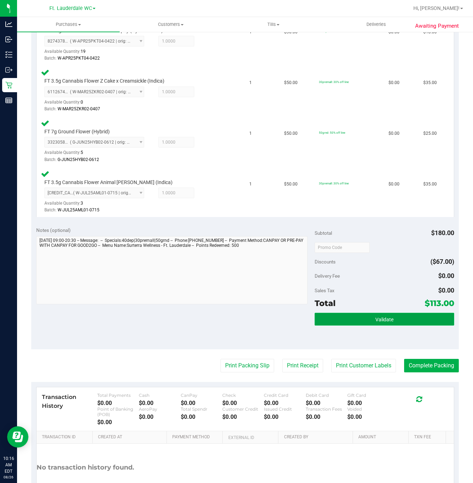
click at [321, 323] on button "Validate" at bounding box center [384, 319] width 139 height 13
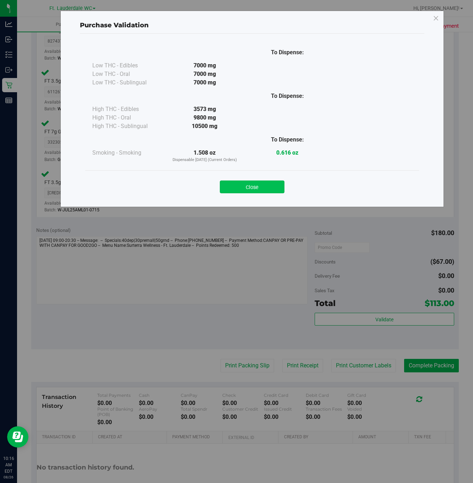
click at [251, 187] on button "Close" at bounding box center [252, 187] width 65 height 13
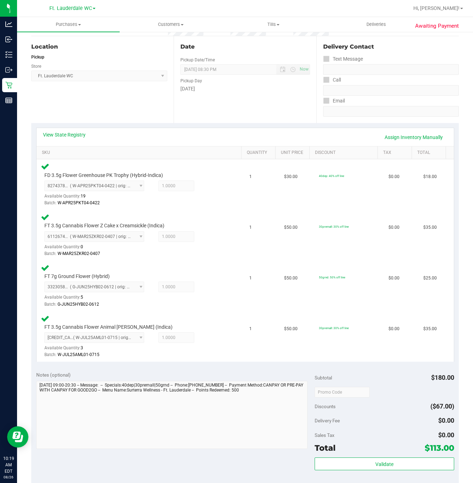
scroll to position [106, 0]
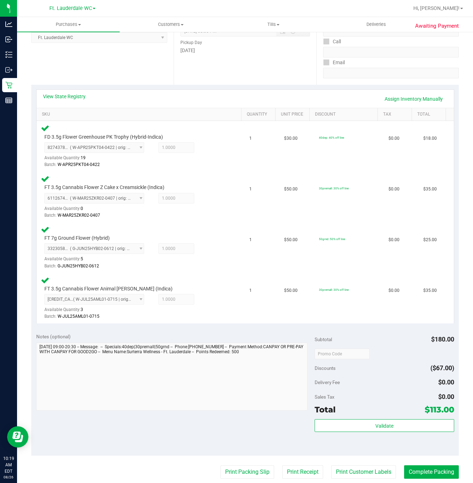
click at [335, 416] on div "Total $113.00" at bounding box center [384, 410] width 139 height 13
click at [336, 423] on button "Validate" at bounding box center [384, 426] width 139 height 13
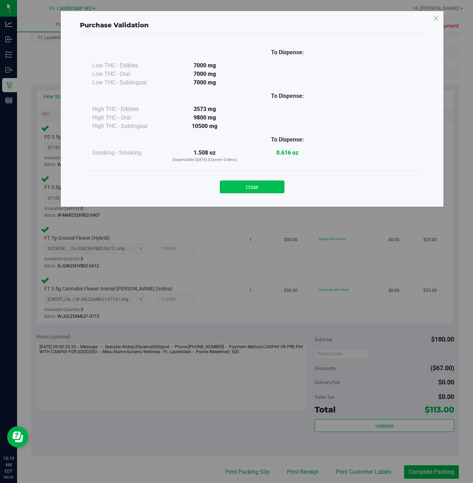
click at [239, 183] on button "Close" at bounding box center [252, 187] width 65 height 13
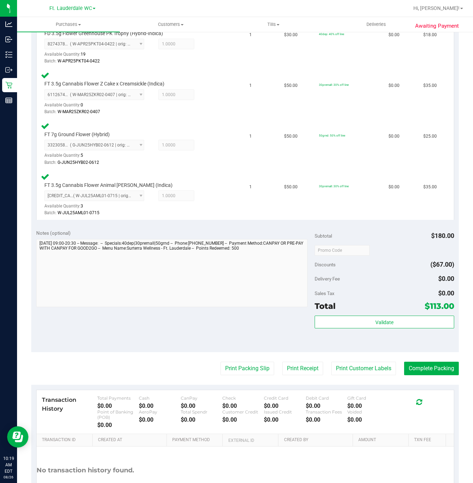
scroll to position [213, 0]
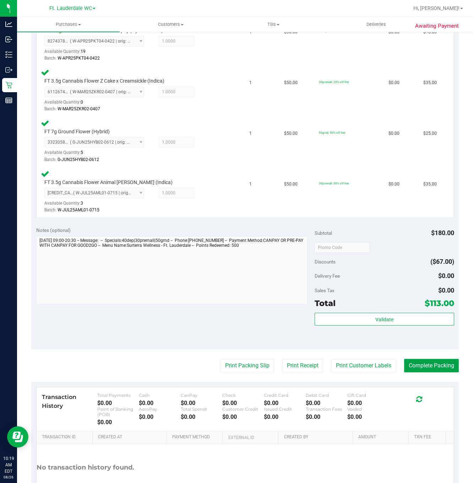
click at [422, 366] on button "Complete Packing" at bounding box center [431, 365] width 55 height 13
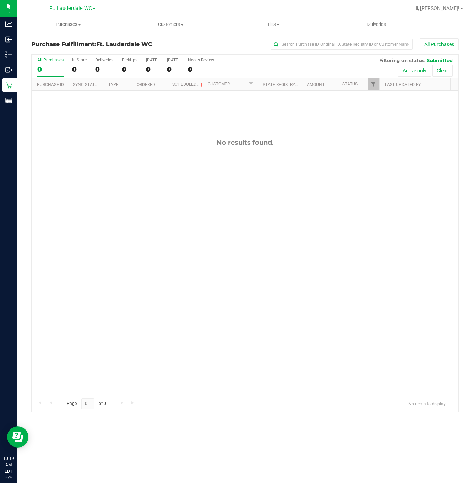
click at [17, 80] on div "Purchase Fulfillment: Ft. Lauderdale WC All Purchases All Purchases 0 In Store …" at bounding box center [245, 225] width 456 height 389
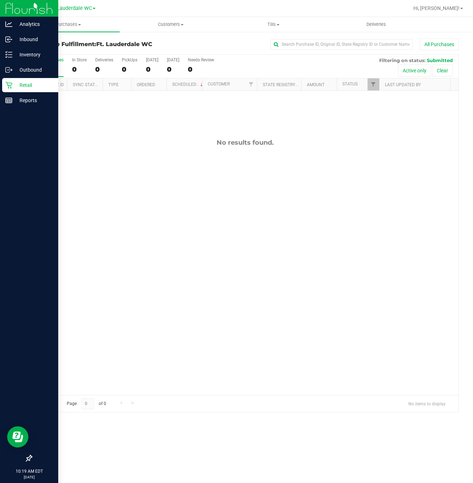
click at [12, 83] on p "Retail" at bounding box center [33, 85] width 43 height 9
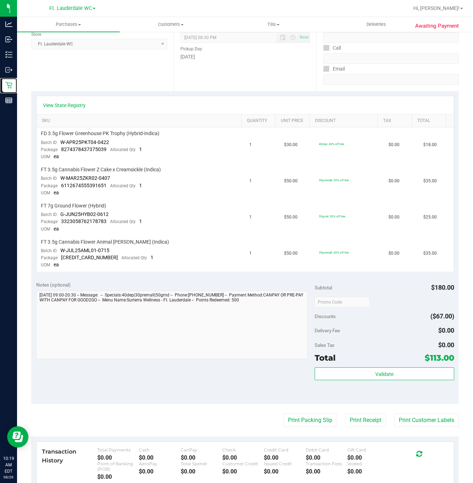
scroll to position [106, 0]
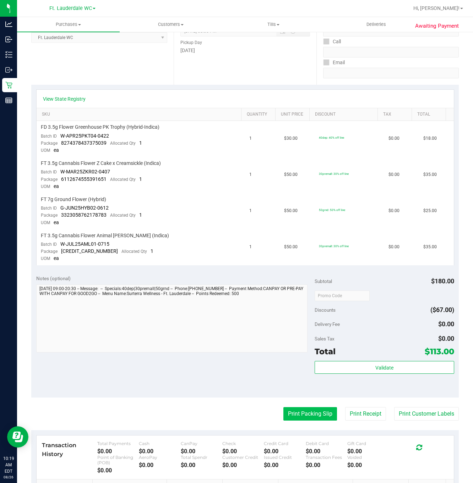
click at [309, 408] on button "Print Packing Slip" at bounding box center [310, 414] width 54 height 13
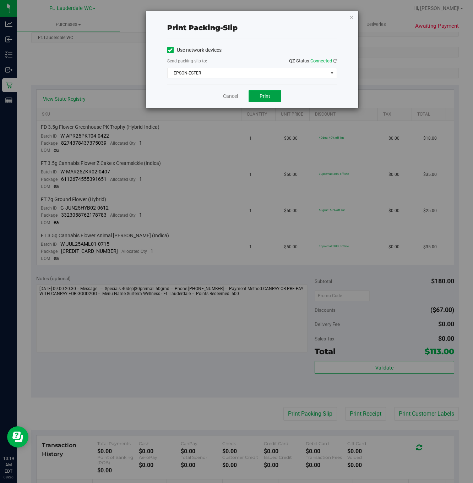
click at [272, 98] on button "Print" at bounding box center [264, 96] width 33 height 12
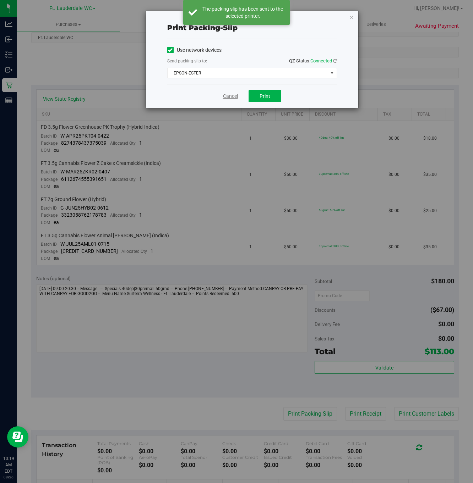
click at [231, 95] on link "Cancel" at bounding box center [230, 96] width 15 height 7
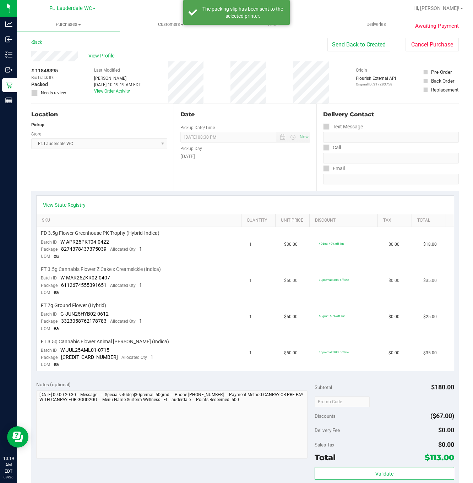
scroll to position [0, 0]
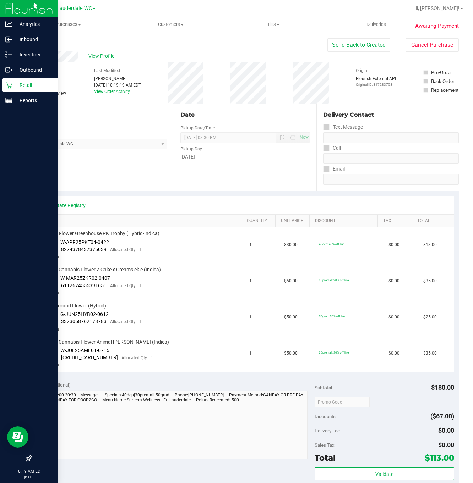
click at [11, 88] on icon at bounding box center [8, 85] width 7 height 7
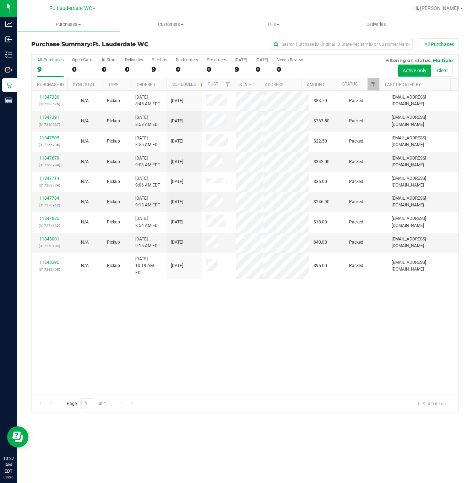
click at [315, 347] on div "11847380 (317238676) N/A Pickup [DATE] 8:45 AM EDT 8/26/2025 $83.70 Packed [EMA…" at bounding box center [245, 243] width 427 height 305
